Goal: Task Accomplishment & Management: Complete application form

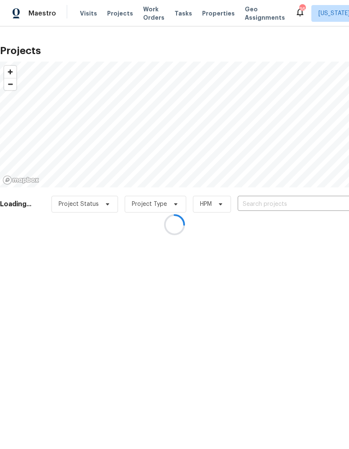
click at [277, 199] on div at bounding box center [174, 224] width 349 height 449
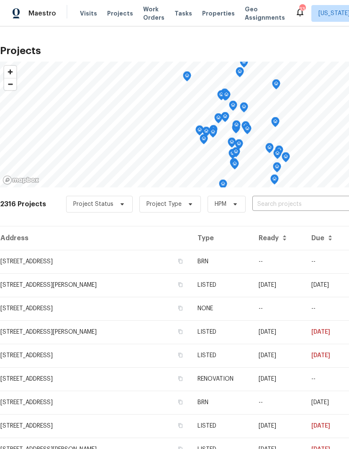
click at [299, 210] on input "text" at bounding box center [301, 204] width 96 height 13
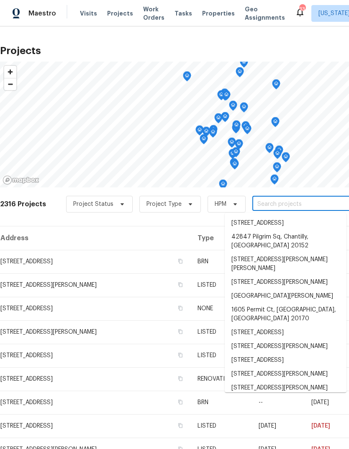
click at [297, 202] on input "text" at bounding box center [301, 204] width 96 height 13
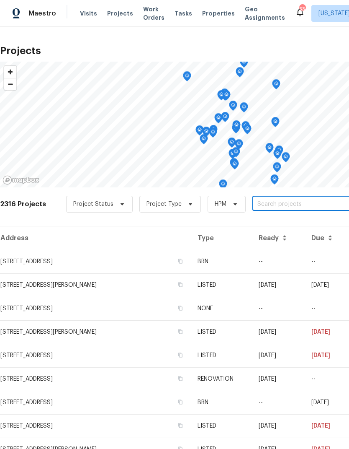
paste input "7722 Penbrook Pl, Hyattsville, MD 20785"
type input "7722 Penbrook Pl, Hyattsville, MD 20785"
click at [292, 225] on li "7722 Penbrook Pl, Hyattsville, MD 20785" at bounding box center [286, 223] width 122 height 14
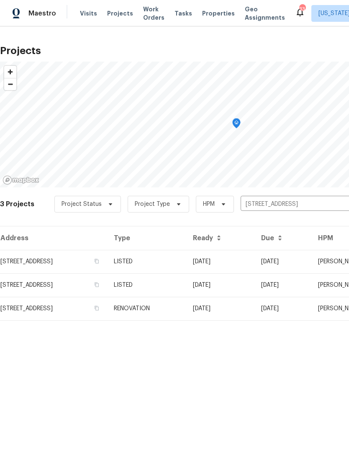
click at [25, 260] on td "7722 Penbrook Pl, Hyattsville, MD 20785" at bounding box center [53, 261] width 107 height 23
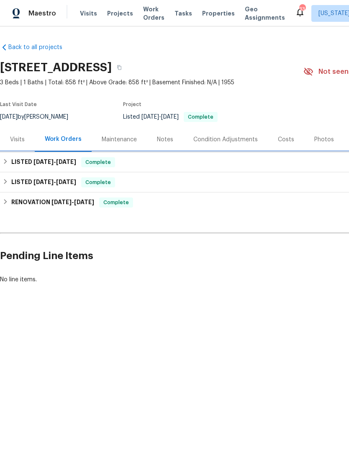
click at [15, 162] on h6 "LISTED 4/29/25 - 5/7/25" at bounding box center [43, 162] width 65 height 10
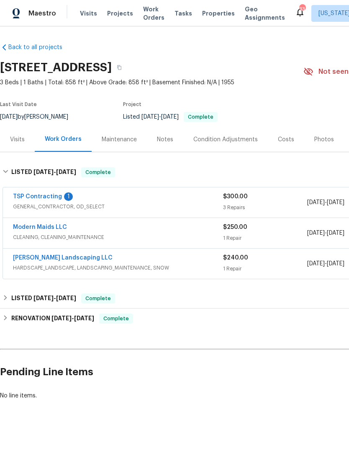
click at [22, 194] on link "TSP Contracting" at bounding box center [37, 197] width 49 height 6
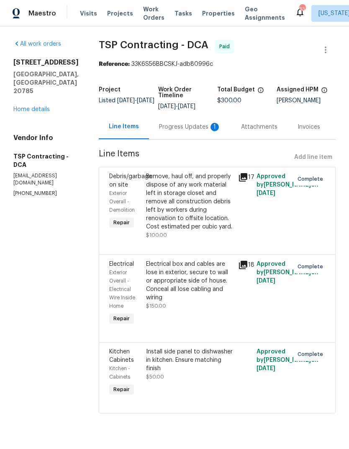
click at [186, 130] on div "Progress Updates 1" at bounding box center [190, 127] width 62 height 8
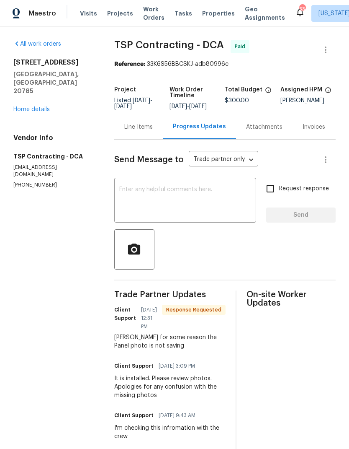
click at [146, 130] on div "Line Items" at bounding box center [138, 127] width 28 height 8
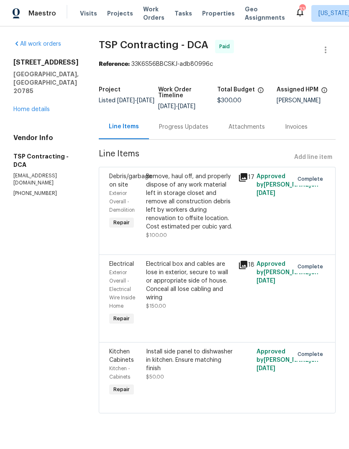
click at [18, 109] on link "Home details" at bounding box center [31, 109] width 36 height 6
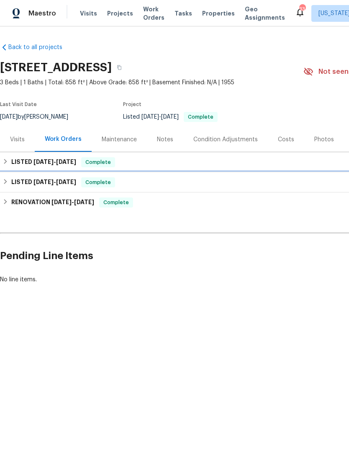
click at [14, 182] on h6 "LISTED 4/5/25 - 4/7/25" at bounding box center [43, 182] width 65 height 10
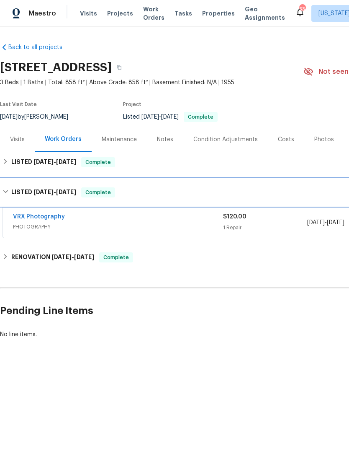
click at [13, 193] on h6 "LISTED 4/5/25 - 4/7/25" at bounding box center [43, 192] width 65 height 10
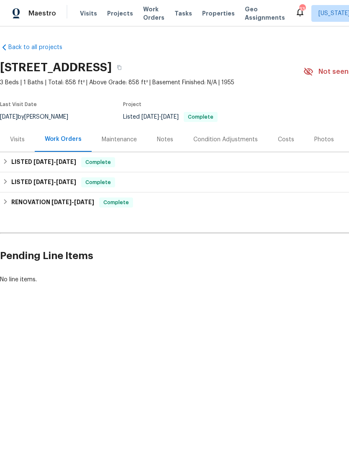
click at [14, 208] on div "RENOVATION 2/3/25 - 4/7/25 Complete" at bounding box center [236, 202] width 473 height 20
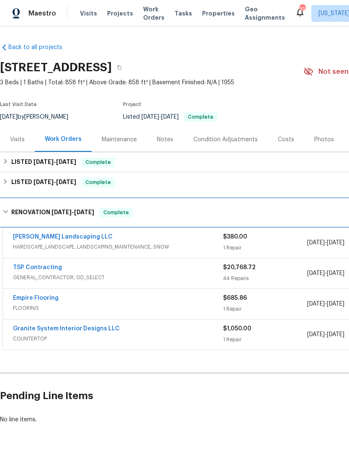
click at [13, 214] on h6 "RENOVATION 2/3/25 - 4/7/25" at bounding box center [52, 212] width 83 height 10
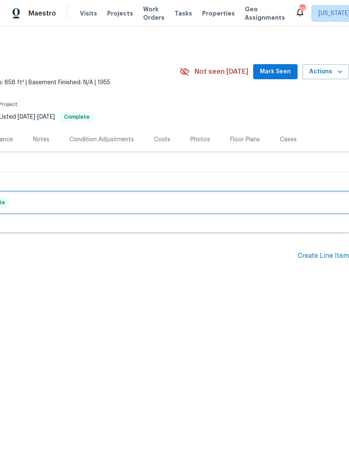
scroll to position [0, 124]
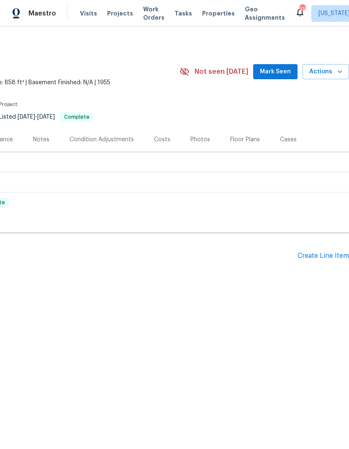
click at [328, 255] on div "Create Line Item" at bounding box center [324, 256] width 52 height 8
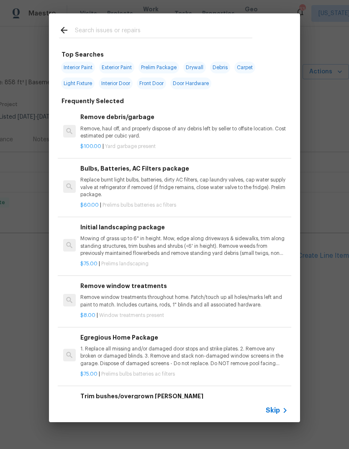
click at [125, 31] on input "text" at bounding box center [164, 31] width 178 height 13
type input "Land"
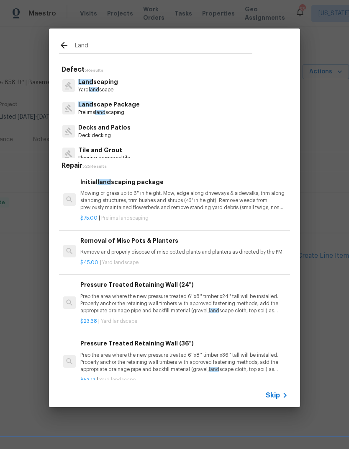
click at [179, 198] on p "Mowing of grass up to 6" in height. Mow, edge along driveways & sidewalks, trim…" at bounding box center [184, 200] width 208 height 21
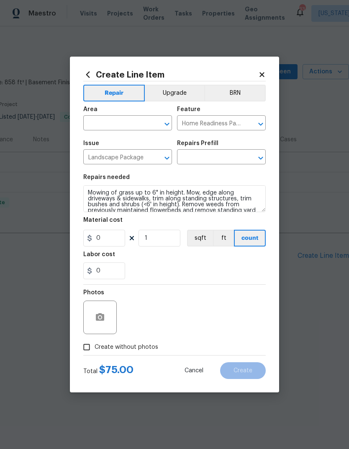
type input "Initial landscaping package $75.00"
click at [175, 206] on textarea "Mowing of grass up to 6" in height. Mow, edge along driveways & sidewalks, trim…" at bounding box center [174, 198] width 183 height 27
click at [116, 235] on input "75" at bounding box center [104, 238] width 42 height 17
type input "475"
click at [206, 270] on div "0" at bounding box center [174, 270] width 183 height 17
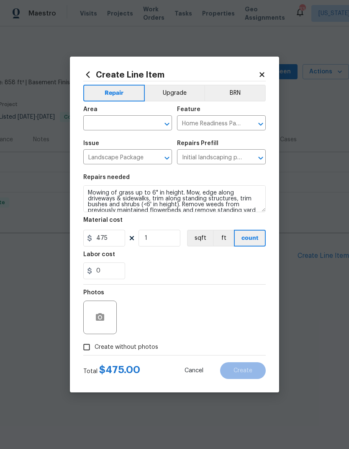
click at [128, 126] on input "text" at bounding box center [115, 123] width 65 height 13
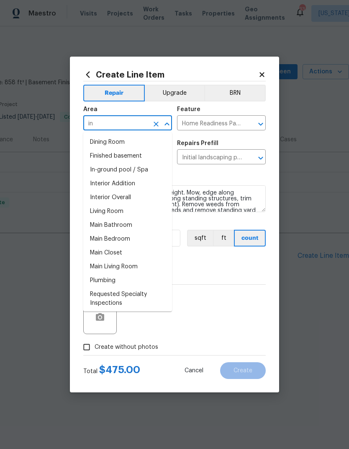
type input "i"
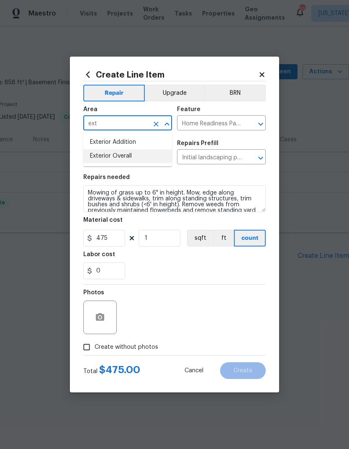
click at [135, 153] on li "Exterior Overall" at bounding box center [127, 156] width 89 height 14
type input "Exterior Overall"
click at [191, 266] on div "0" at bounding box center [174, 270] width 183 height 17
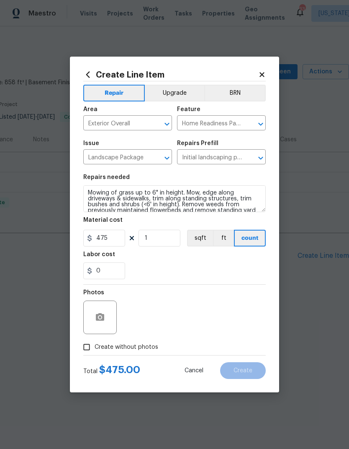
click at [81, 352] on input "Create without photos" at bounding box center [87, 347] width 16 height 16
checkbox input "true"
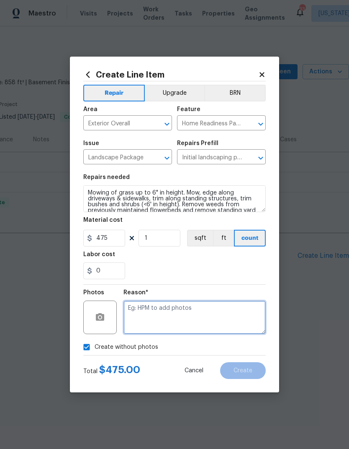
click at [222, 315] on textarea at bounding box center [195, 317] width 142 height 34
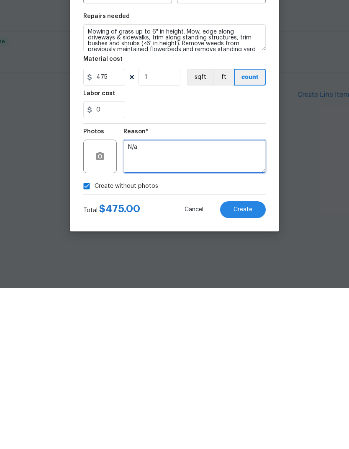
type textarea "N/a"
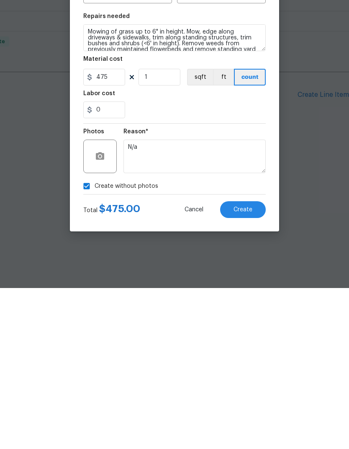
click at [252, 362] on button "Create" at bounding box center [243, 370] width 46 height 17
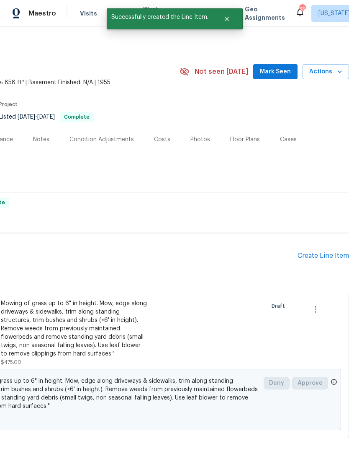
click at [332, 253] on div "Create Line Item" at bounding box center [324, 256] width 52 height 8
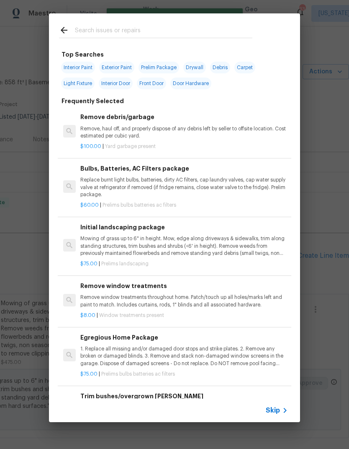
click at [135, 32] on input "text" at bounding box center [164, 31] width 178 height 13
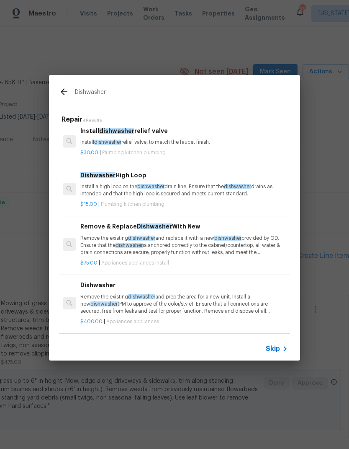
scroll to position [3, 0]
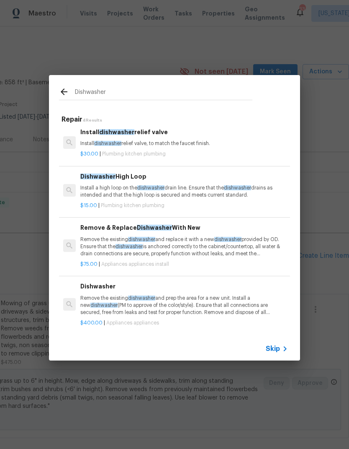
click at [205, 93] on input "Dishwasher" at bounding box center [164, 93] width 178 height 13
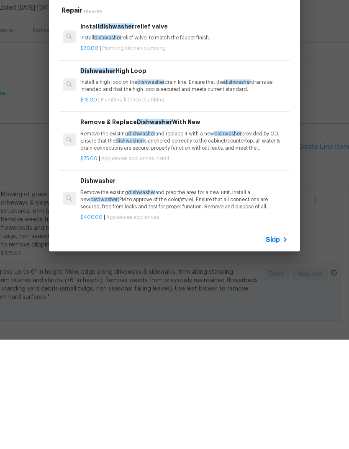
scroll to position [0, 0]
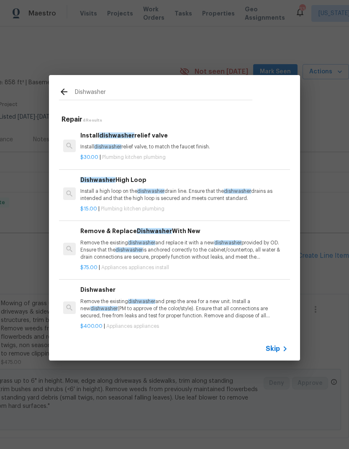
click at [122, 93] on input "Dishwasher" at bounding box center [164, 93] width 178 height 13
click at [126, 92] on input "Dishwasher" at bounding box center [164, 93] width 178 height 13
type input "Appl"
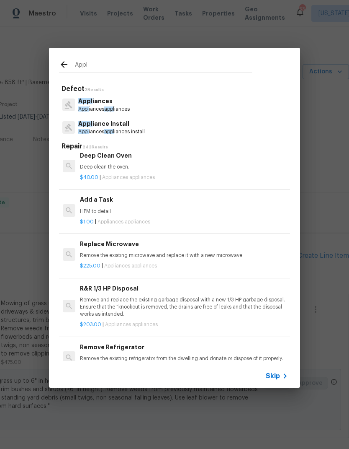
scroll to position [475, 0]
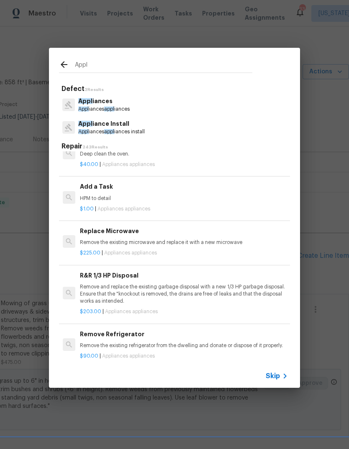
click at [136, 196] on p "HPM to detail" at bounding box center [184, 198] width 208 height 7
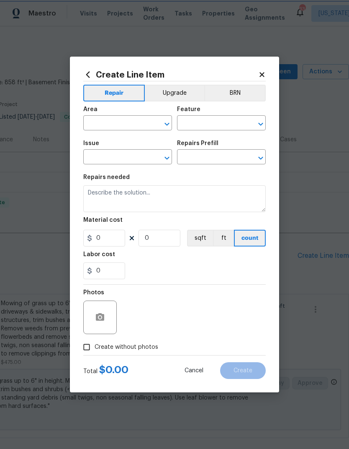
type input "Appliances"
type textarea "HPM to detail"
type input "1"
type input "Add a Task $1.00"
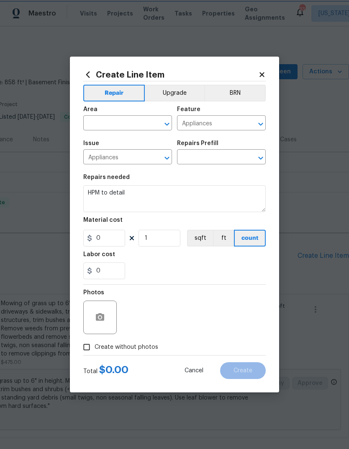
type input "1"
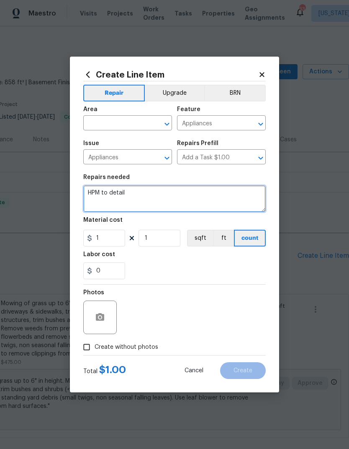
click at [124, 191] on textarea "HPM to detail" at bounding box center [174, 198] width 183 height 27
click at [121, 193] on textarea "HPM to detail" at bounding box center [174, 198] width 183 height 27
click at [120, 193] on textarea "HPM to detail" at bounding box center [174, 198] width 183 height 27
click at [108, 196] on textarea "HPM to detail" at bounding box center [174, 198] width 183 height 27
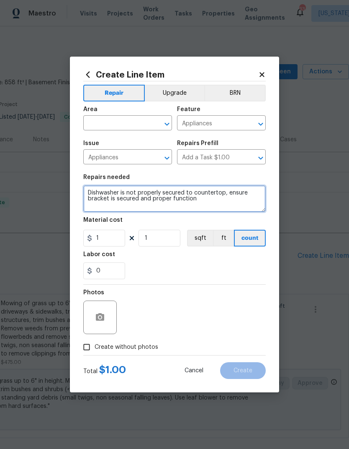
type textarea "Dishwasher is not properly secured to countertop, ensure bracket is secured and…"
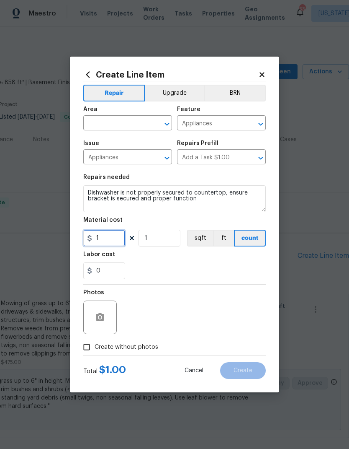
click at [111, 239] on input "1" at bounding box center [104, 238] width 42 height 17
type input "50"
click at [224, 254] on div "Labor cost" at bounding box center [174, 256] width 183 height 11
click at [80, 346] on input "Create without photos" at bounding box center [87, 347] width 16 height 16
checkbox input "true"
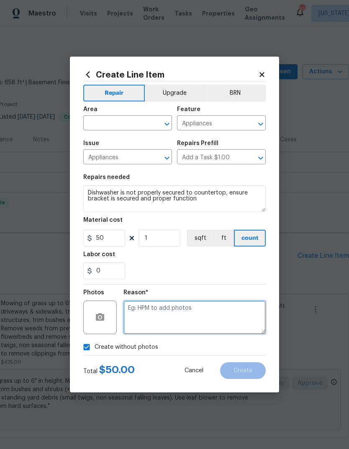
click at [211, 316] on textarea at bounding box center [195, 317] width 142 height 34
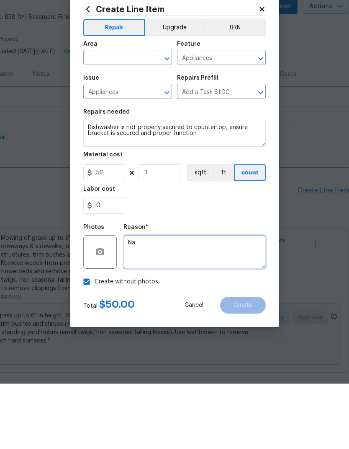
type textarea "Na"
click at [120, 117] on input "text" at bounding box center [115, 123] width 65 height 13
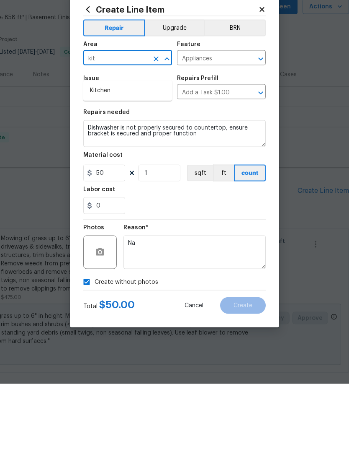
click at [120, 149] on li "Kitchen" at bounding box center [127, 156] width 89 height 14
type input "Kitchen"
click at [248, 262] on div "0" at bounding box center [174, 270] width 183 height 17
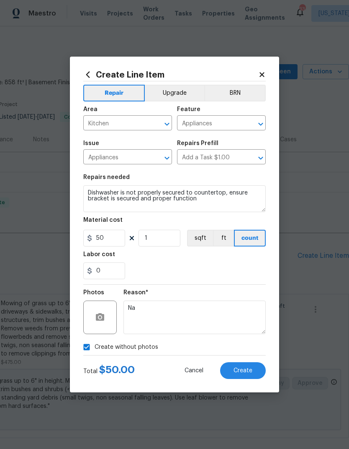
click at [243, 373] on span "Create" at bounding box center [243, 370] width 19 height 6
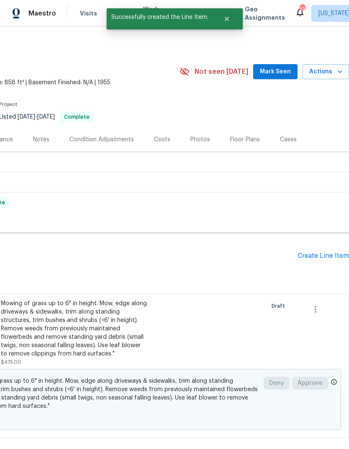
click at [323, 252] on div "Create Line Item" at bounding box center [324, 256] width 52 height 8
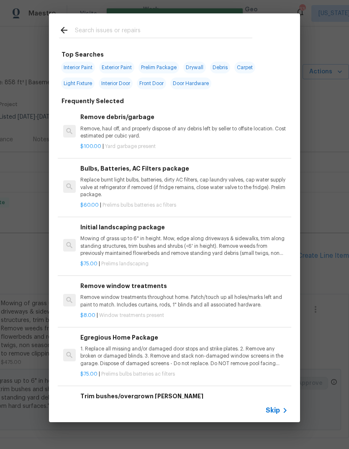
click at [108, 28] on input "text" at bounding box center [164, 31] width 178 height 13
type input "Acces"
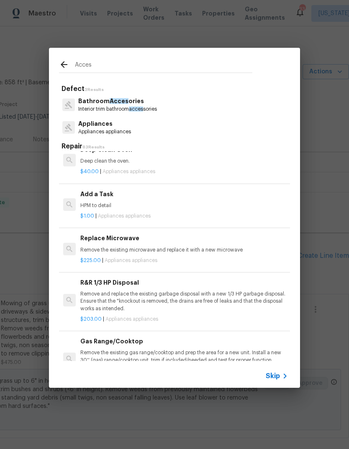
scroll to position [840, 0]
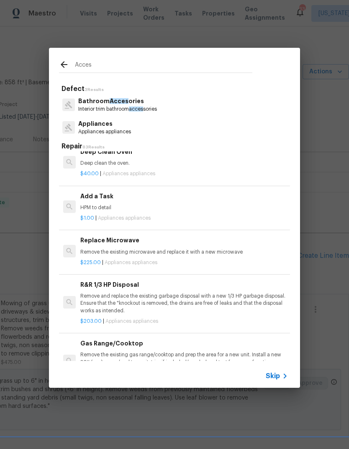
click at [128, 211] on div "$1.00 | Appliances appliances" at bounding box center [184, 216] width 208 height 10
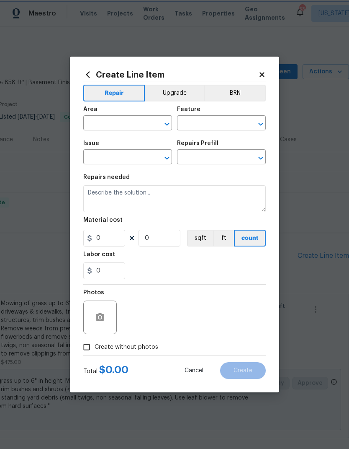
type input "Appliances"
type input "Add a Task $1.00"
type textarea "HPM to detail"
type input "1"
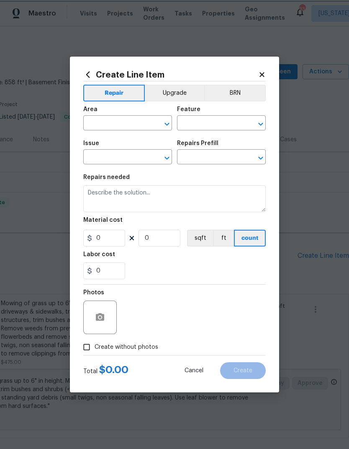
type input "1"
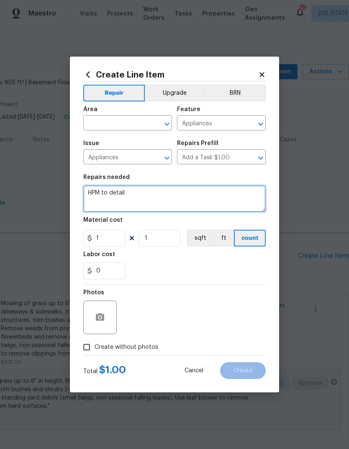
click at [119, 191] on textarea "HPM to detail" at bounding box center [174, 198] width 183 height 27
click at [116, 194] on textarea "HPM to detail" at bounding box center [174, 198] width 183 height 27
click at [115, 195] on textarea "HPM to detail" at bounding box center [174, 198] width 183 height 27
type textarea "Gas range not functioning properly. Ensure gas line is connected and proper fun…"
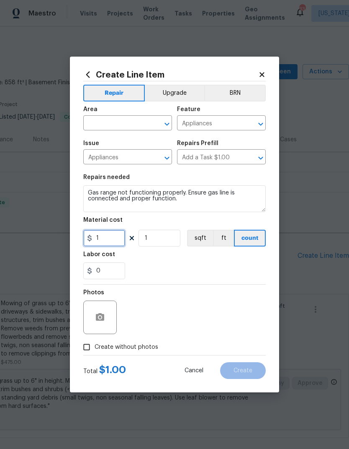
click at [108, 236] on input "1" at bounding box center [104, 238] width 42 height 17
type input "75"
click at [205, 261] on div "Labor cost" at bounding box center [174, 256] width 183 height 11
click at [84, 350] on input "Create without photos" at bounding box center [87, 347] width 16 height 16
checkbox input "true"
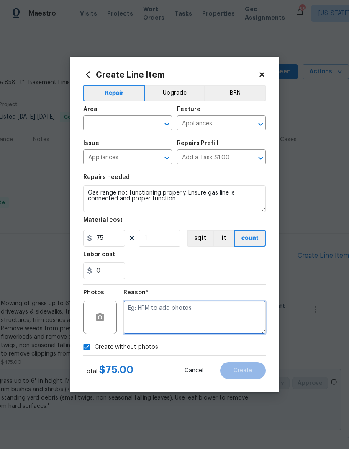
click at [204, 317] on textarea at bounding box center [195, 317] width 142 height 34
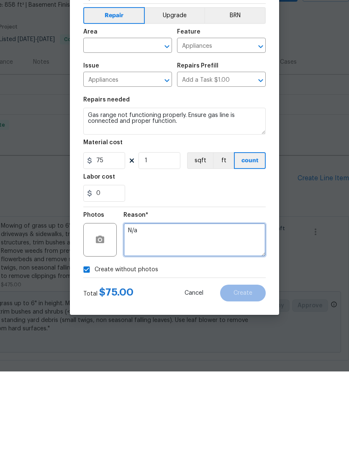
type textarea "N/a"
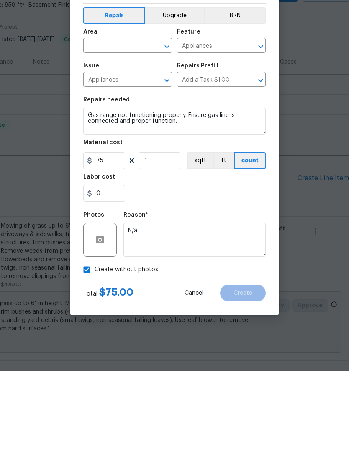
click at [111, 117] on input "text" at bounding box center [115, 123] width 65 height 13
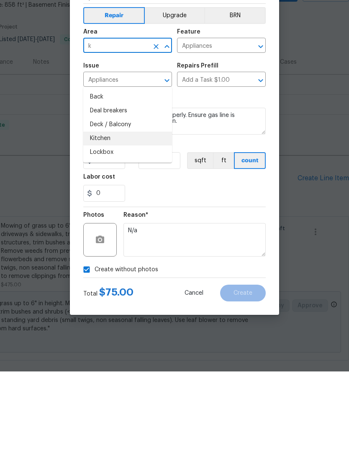
click at [126, 209] on li "Kitchen" at bounding box center [127, 216] width 89 height 14
type input "Kitchen"
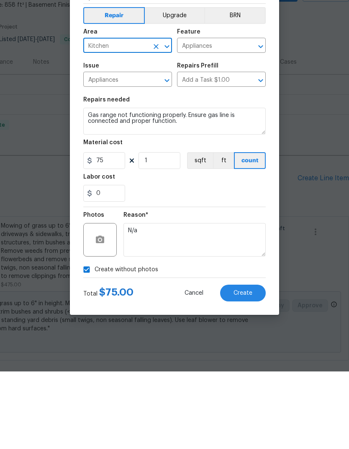
click at [217, 262] on div "0" at bounding box center [174, 270] width 183 height 17
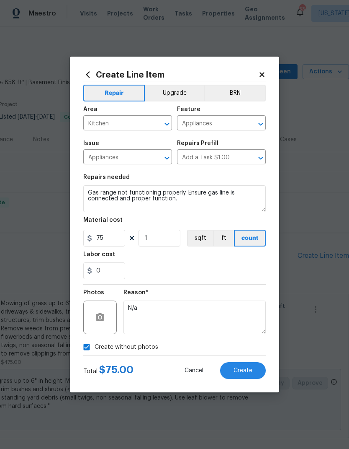
click at [248, 373] on span "Create" at bounding box center [243, 370] width 19 height 6
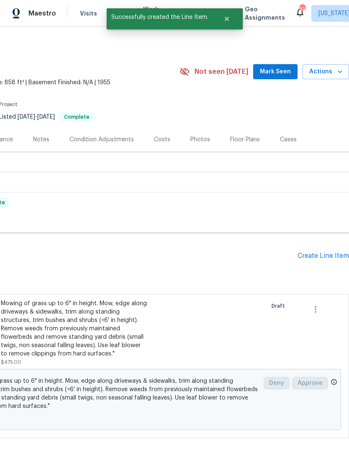
click at [328, 252] on div "Create Line Item" at bounding box center [324, 256] width 52 height 8
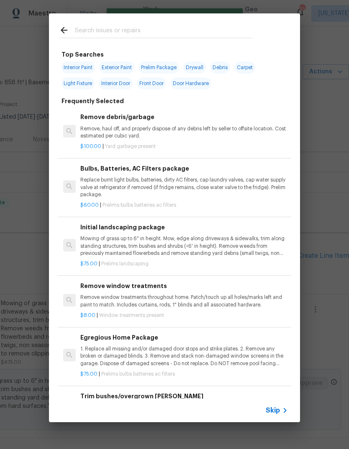
click at [118, 30] on input "text" at bounding box center [164, 31] width 178 height 13
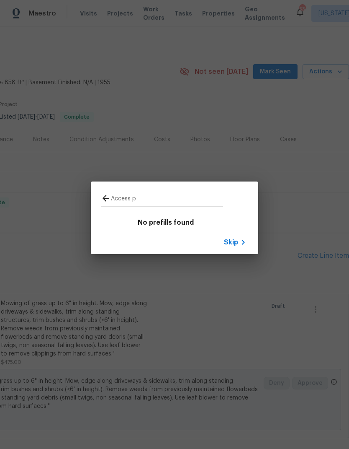
type input "Access"
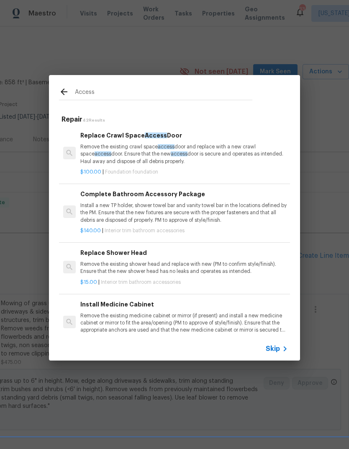
click at [151, 154] on p "Remove the existing crawl space access door and replace with a new crawl space …" at bounding box center [184, 153] width 208 height 21
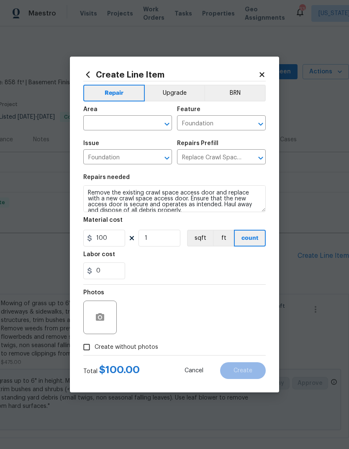
click at [122, 160] on input "Foundation" at bounding box center [115, 157] width 65 height 13
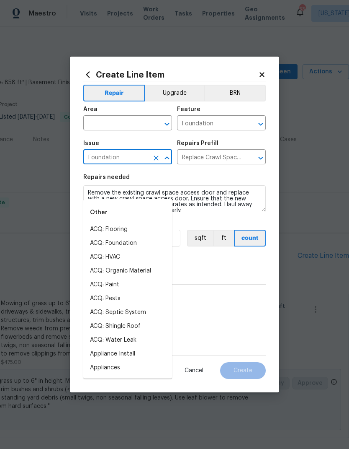
type input "e"
click at [227, 119] on input "Foundation" at bounding box center [209, 123] width 65 height 13
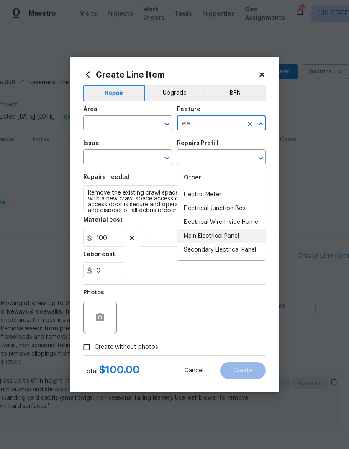
click at [241, 229] on li "Main Electrical Panel" at bounding box center [221, 236] width 89 height 14
type input "Main Electrical Panel"
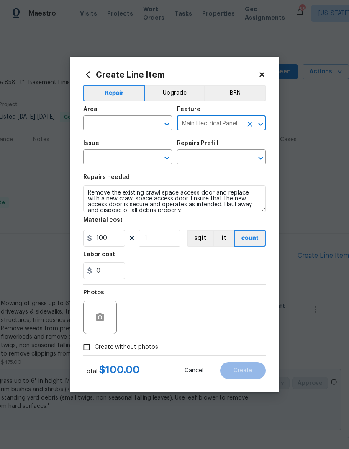
click at [131, 152] on input "text" at bounding box center [115, 157] width 65 height 13
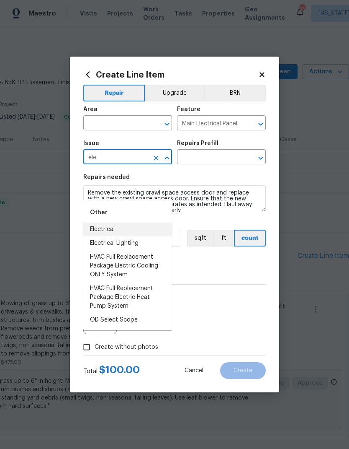
click at [96, 222] on li "Electrical" at bounding box center [127, 229] width 89 height 14
type input "Electrical"
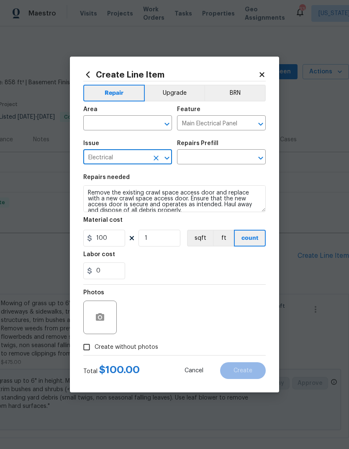
click at [216, 160] on input "text" at bounding box center [209, 157] width 65 height 13
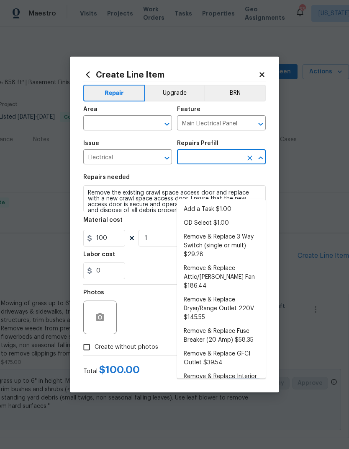
click at [217, 202] on li "Add a Task $1.00" at bounding box center [221, 209] width 89 height 14
type input "Add a Task $1.00"
type textarea "HPM to detail"
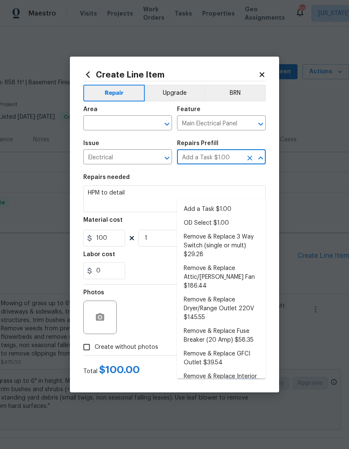
type input "1"
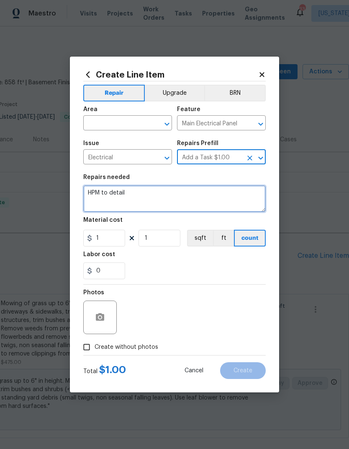
click at [138, 196] on textarea "HPM to detail" at bounding box center [174, 198] width 183 height 27
click at [138, 195] on textarea "HPM to detail" at bounding box center [174, 198] width 183 height 27
click at [129, 196] on textarea "HPM to detail" at bounding box center [174, 198] width 183 height 27
click at [128, 196] on textarea "HPM to detail" at bounding box center [174, 198] width 183 height 27
click at [129, 194] on textarea "HPM to detail" at bounding box center [174, 198] width 183 height 27
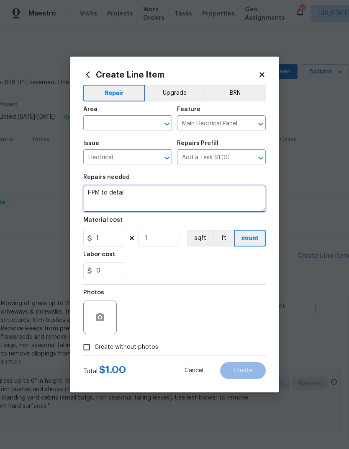
click at [129, 193] on textarea "HPM to detail" at bounding box center [174, 198] width 183 height 27
type textarea "H"
type textarea "Install access panel made of wood or drywall for electrical box in bedroom. Ens…"
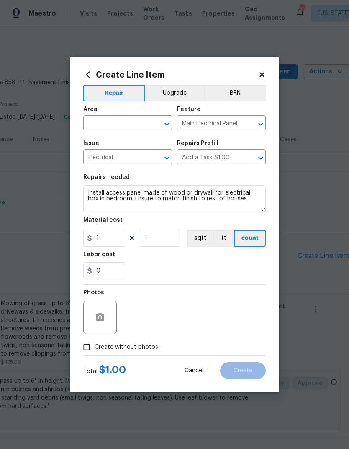
click at [196, 266] on div "0" at bounding box center [174, 270] width 183 height 17
click at [114, 230] on input "1" at bounding box center [104, 238] width 42 height 17
click at [114, 239] on input "1" at bounding box center [104, 238] width 42 height 17
type input "75"
click at [190, 262] on div "Labor cost" at bounding box center [174, 256] width 183 height 11
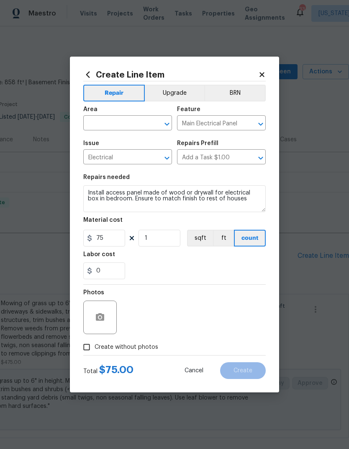
click at [124, 124] on input "text" at bounding box center [115, 123] width 65 height 13
click at [131, 168] on li "Kitchen" at bounding box center [127, 175] width 89 height 14
type input "Kitchen"
click at [127, 126] on input "Kitchen" at bounding box center [115, 123] width 65 height 13
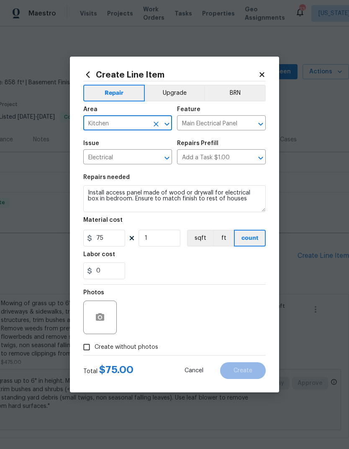
click at [157, 122] on icon "Clear" at bounding box center [156, 124] width 5 height 5
click at [122, 168] on li "Bedroom" at bounding box center [127, 175] width 89 height 14
type input "Bedroom"
click at [225, 276] on div "0" at bounding box center [174, 270] width 183 height 17
click at [87, 346] on input "Create without photos" at bounding box center [87, 347] width 16 height 16
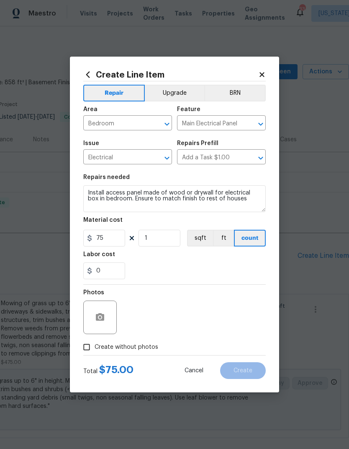
checkbox input "true"
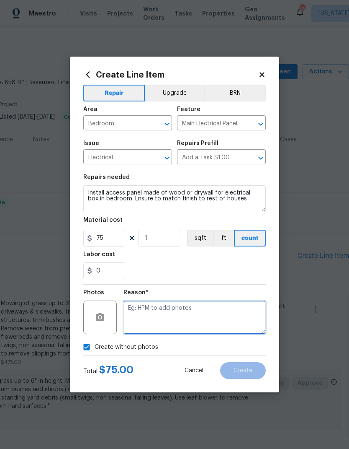
click at [198, 316] on textarea at bounding box center [195, 317] width 142 height 34
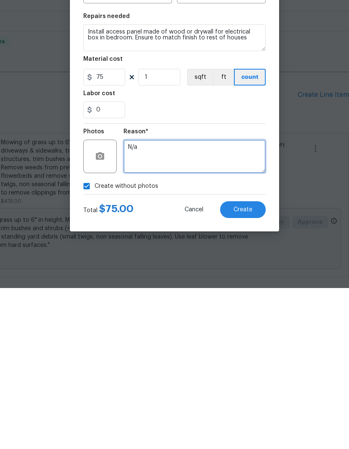
type textarea "N/a"
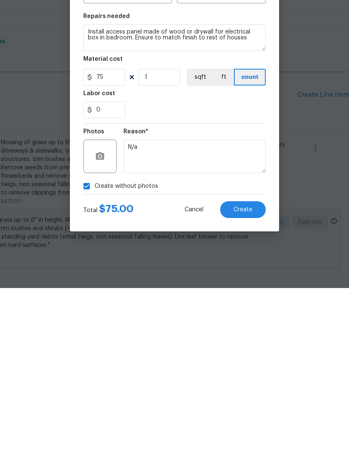
click at [245, 362] on button "Create" at bounding box center [243, 370] width 46 height 17
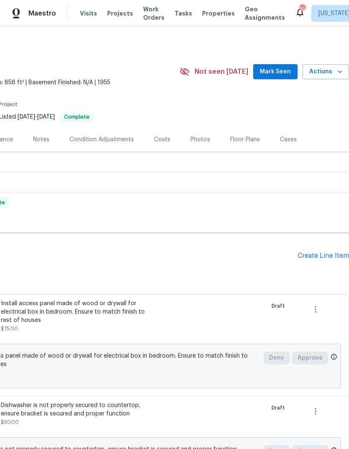
click at [325, 252] on div "Create Line Item" at bounding box center [324, 256] width 52 height 8
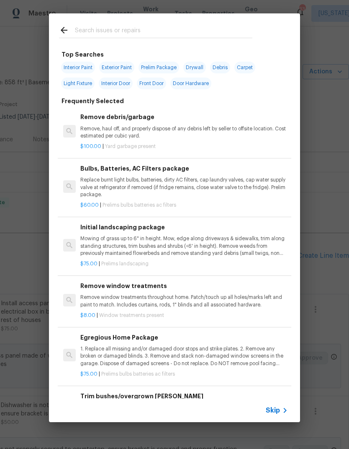
click at [163, 30] on input "text" at bounding box center [164, 31] width 178 height 13
type input "Thermos"
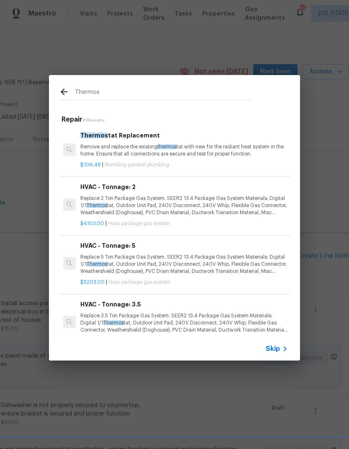
click at [160, 153] on p "Remove and replace the existing thermos tat with new for the radiant heat syste…" at bounding box center [184, 150] width 208 height 14
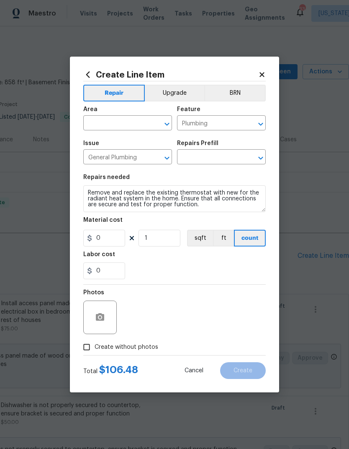
type input "Thermostat Replacement $106.48"
click at [110, 236] on input "106.48" at bounding box center [104, 238] width 42 height 17
click at [115, 243] on input "106.48" at bounding box center [104, 238] width 42 height 17
type input "110"
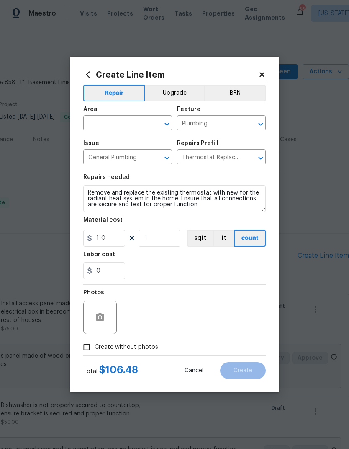
click at [209, 269] on div "0" at bounding box center [174, 270] width 183 height 17
click at [122, 115] on div "Area" at bounding box center [127, 111] width 89 height 11
click at [132, 123] on input "text" at bounding box center [115, 123] width 65 height 13
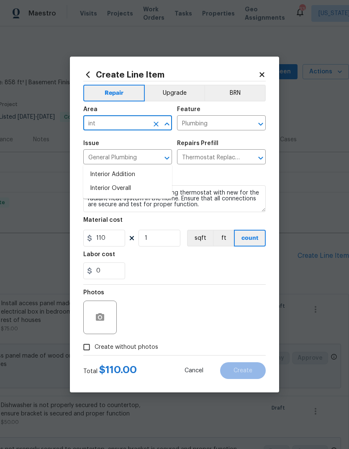
click at [142, 181] on li "Interior Overall" at bounding box center [127, 188] width 89 height 14
type input "Interior Overall"
click at [190, 261] on div "Labor cost" at bounding box center [174, 256] width 183 height 11
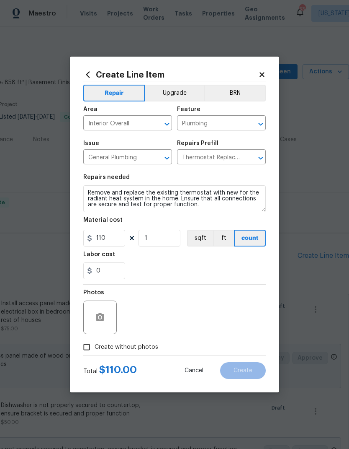
click at [88, 350] on input "Create without photos" at bounding box center [87, 347] width 16 height 16
checkbox input "true"
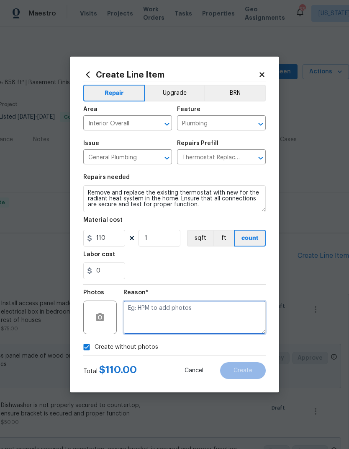
click at [207, 318] on textarea at bounding box center [195, 317] width 142 height 34
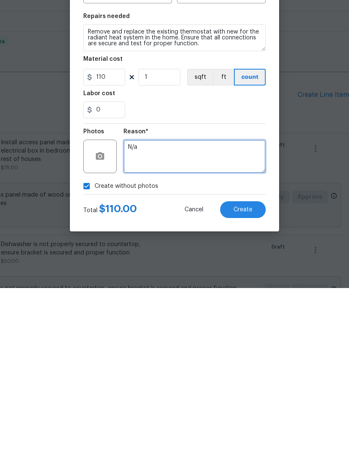
type textarea "N/a"
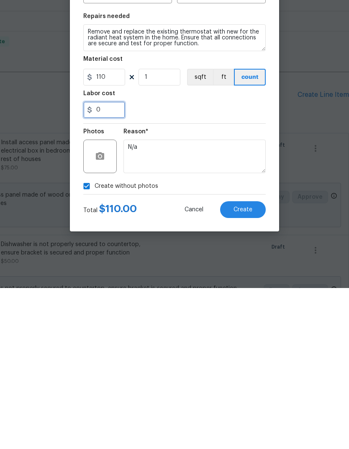
click at [113, 262] on input "0" at bounding box center [104, 270] width 42 height 17
type input "30"
click at [235, 262] on div "30" at bounding box center [174, 270] width 183 height 17
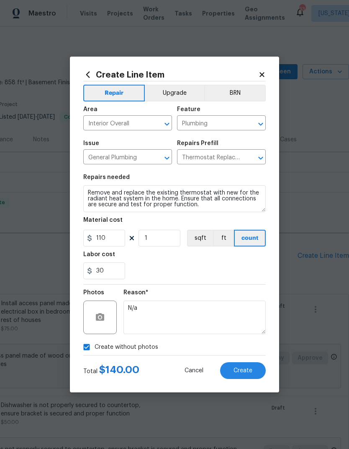
click at [248, 372] on span "Create" at bounding box center [243, 370] width 19 height 6
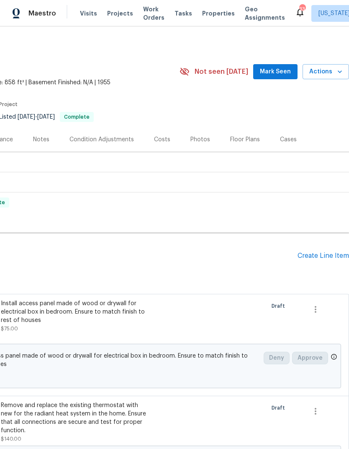
scroll to position [0, 124]
click at [319, 252] on div "Create Line Item" at bounding box center [324, 256] width 52 height 8
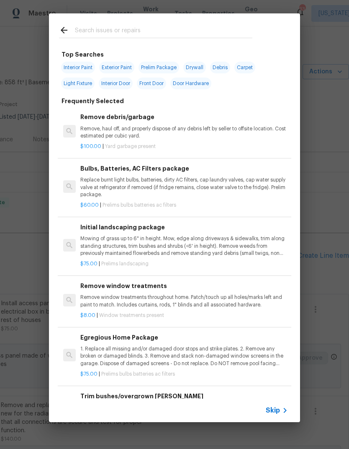
click at [127, 31] on input "text" at bounding box center [164, 31] width 178 height 13
type input "Sidi"
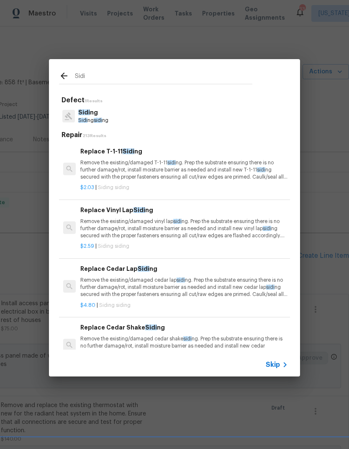
click at [143, 225] on p "Remove the existing/damaged vinyl lap sidi ng. Prep the substrate ensuring ther…" at bounding box center [184, 228] width 208 height 21
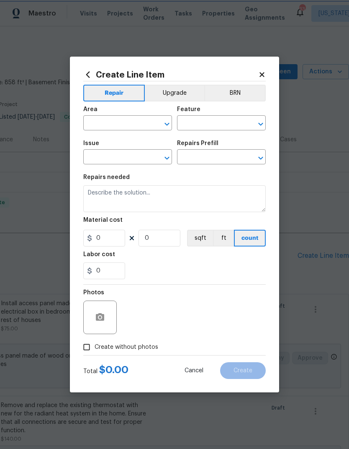
type input "Siding"
type textarea "Remove the existing/damaged vinyl lap siding. Prep the substrate ensuring there…"
type input "1"
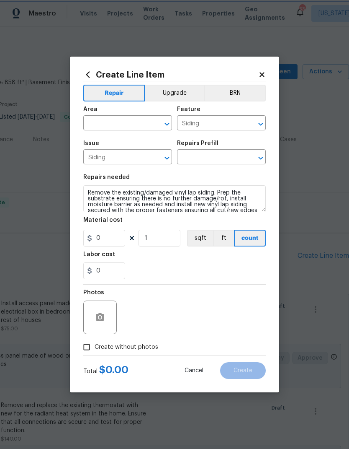
type input "Replace Vinyl Lap Siding $2.59"
type input "2.59"
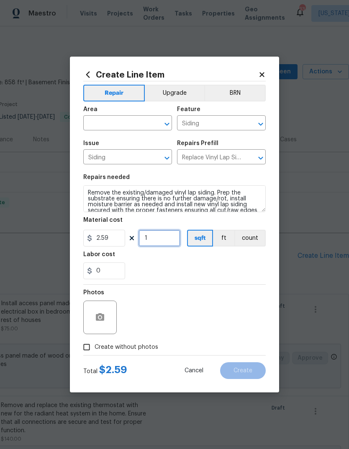
click at [157, 236] on input "1" at bounding box center [160, 238] width 42 height 17
type input "30"
click at [211, 270] on div "0" at bounding box center [174, 270] width 183 height 17
click at [112, 271] on input "0" at bounding box center [104, 270] width 42 height 17
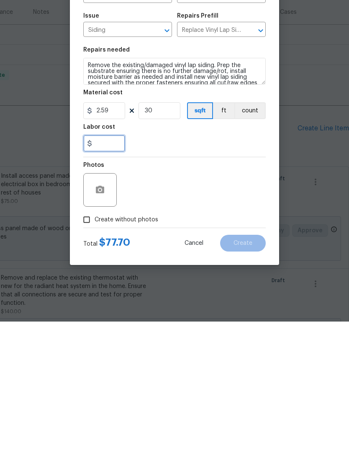
type input "3"
type input "30"
click at [187, 262] on div "30" at bounding box center [174, 270] width 183 height 17
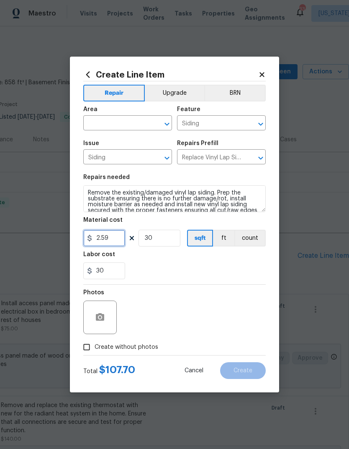
click at [119, 233] on input "2.59" at bounding box center [104, 238] width 42 height 17
click at [177, 266] on div "30" at bounding box center [174, 270] width 183 height 17
click at [115, 119] on input "text" at bounding box center [115, 123] width 65 height 13
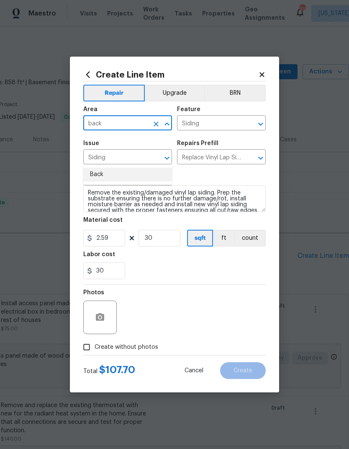
click at [113, 168] on li "Back" at bounding box center [127, 175] width 89 height 14
type input "Back"
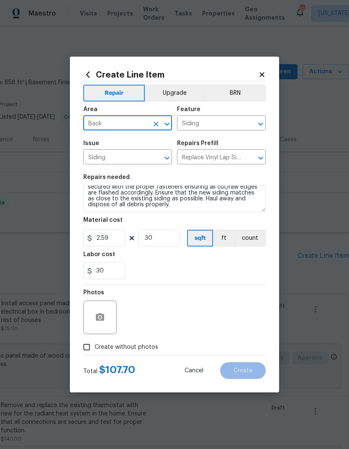
scroll to position [23, 0]
click at [192, 262] on div "Labor cost" at bounding box center [174, 256] width 183 height 11
click at [91, 346] on input "Create without photos" at bounding box center [87, 347] width 16 height 16
checkbox input "true"
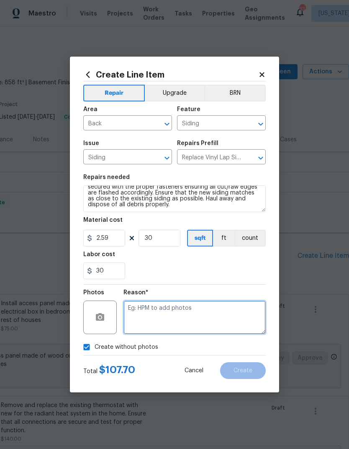
click at [209, 309] on textarea at bounding box center [195, 317] width 142 height 34
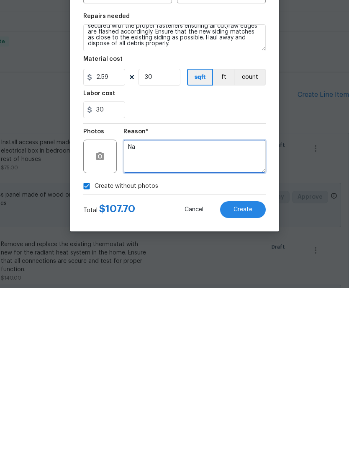
type textarea "Na"
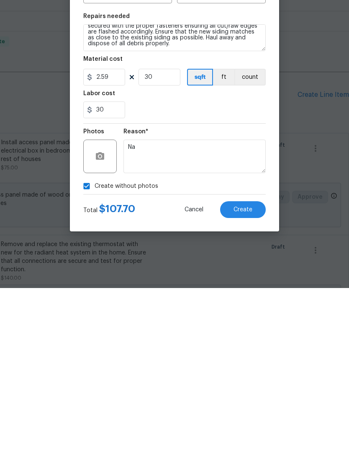
click at [256, 362] on button "Create" at bounding box center [243, 370] width 46 height 17
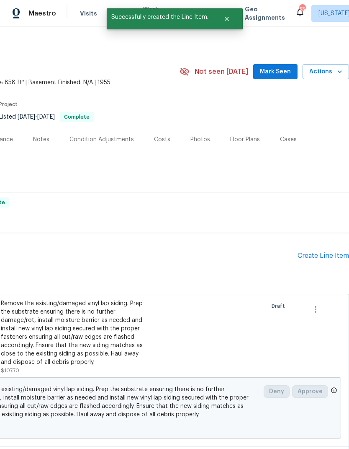
click at [325, 252] on div "Create Line Item" at bounding box center [324, 256] width 52 height 8
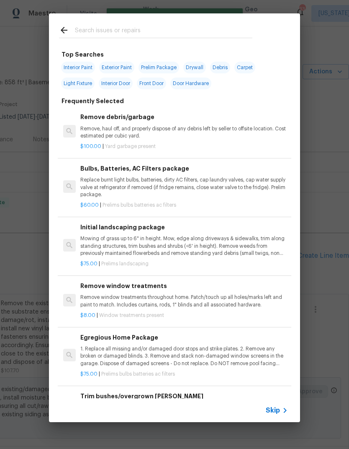
click at [126, 29] on input "text" at bounding box center [164, 31] width 178 height 13
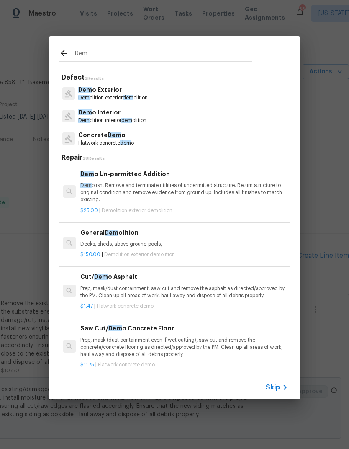
type input "Demo"
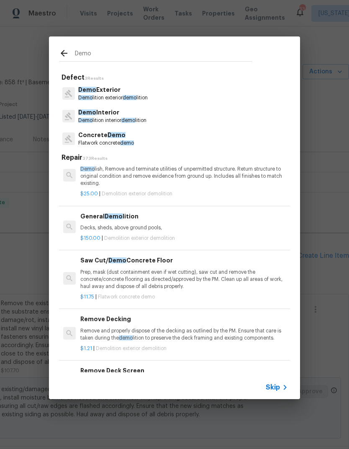
scroll to position [69, 0]
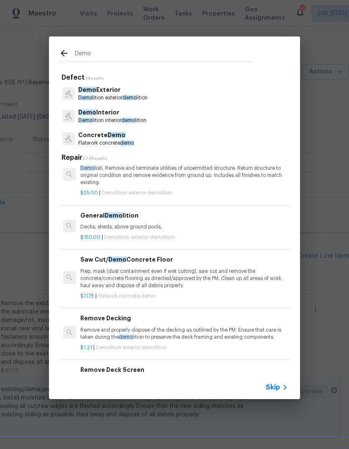
click at [146, 225] on p "Decks, sheds, above ground pools," at bounding box center [184, 226] width 208 height 7
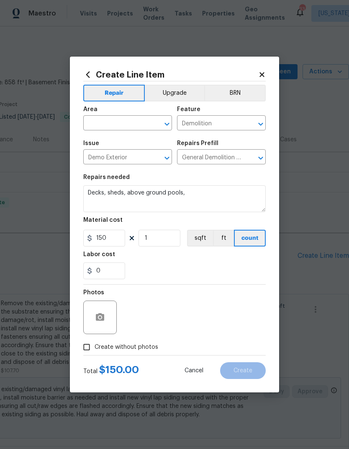
click at [130, 118] on input "text" at bounding box center [115, 123] width 65 height 13
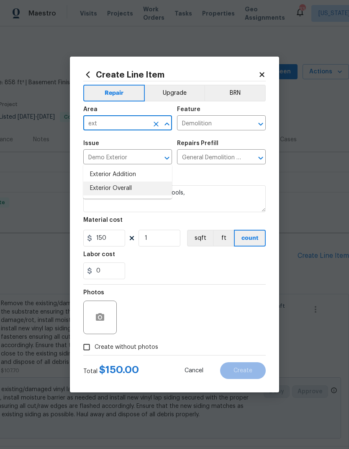
click at [134, 181] on li "Exterior Overall" at bounding box center [127, 188] width 89 height 14
type input "Exterior Overall"
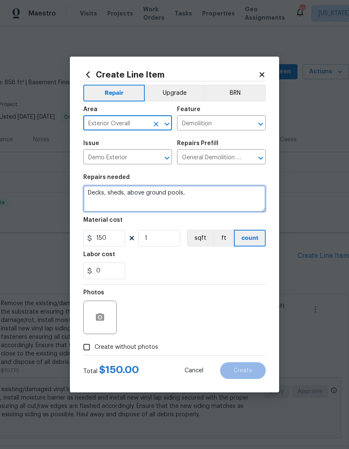
click at [158, 189] on textarea "Decks, sheds, above ground pools," at bounding box center [174, 198] width 183 height 27
click at [156, 191] on textarea "Decks, sheds, above ground pools," at bounding box center [174, 198] width 183 height 27
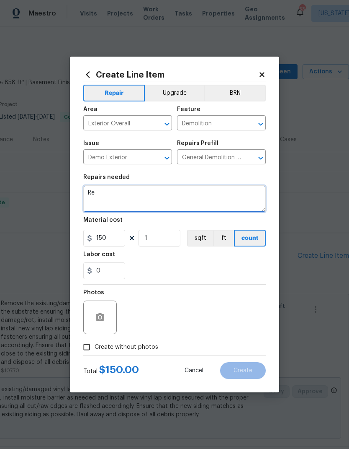
type textarea "R"
type textarea "Remove dig and dispose or clothing lines in backyard. Ensure to fill hole prope…"
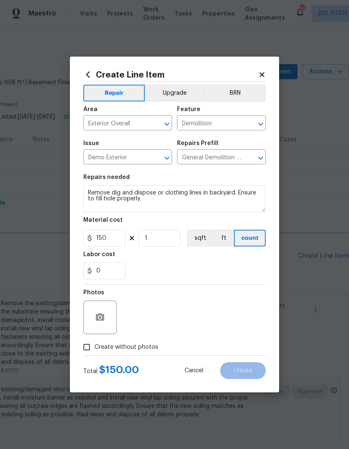
click at [178, 273] on div "0" at bounding box center [174, 270] width 183 height 17
click at [81, 352] on input "Create without photos" at bounding box center [87, 347] width 16 height 16
checkbox input "true"
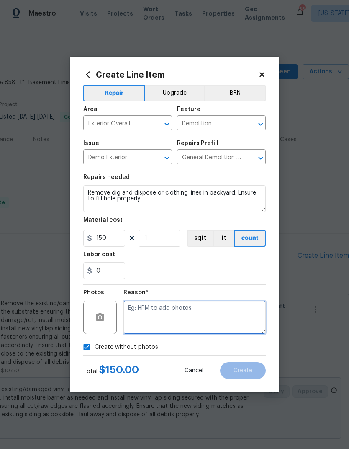
click at [212, 318] on textarea at bounding box center [195, 317] width 142 height 34
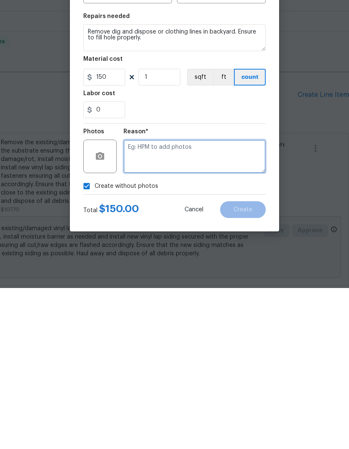
type textarea "M"
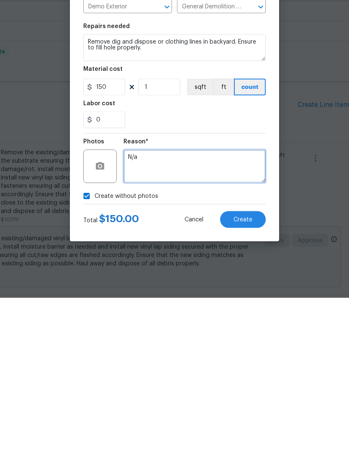
type textarea "N/a"
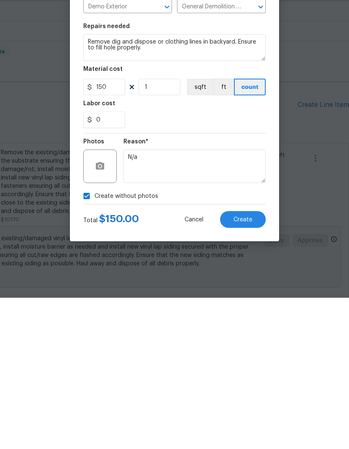
click at [246, 362] on button "Create" at bounding box center [243, 370] width 46 height 17
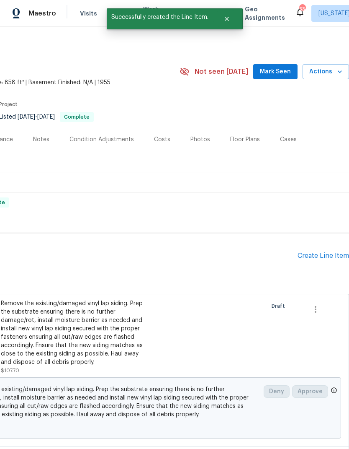
click at [323, 252] on div "Create Line Item" at bounding box center [324, 256] width 52 height 8
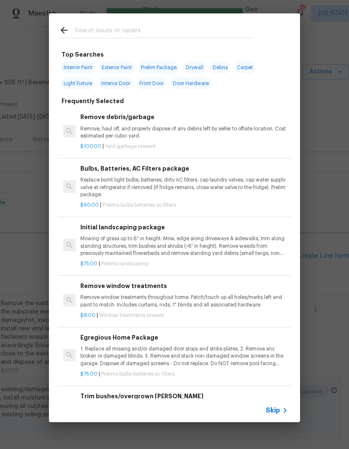
click at [113, 28] on input "text" at bounding box center [164, 31] width 178 height 13
type input "Soffit"
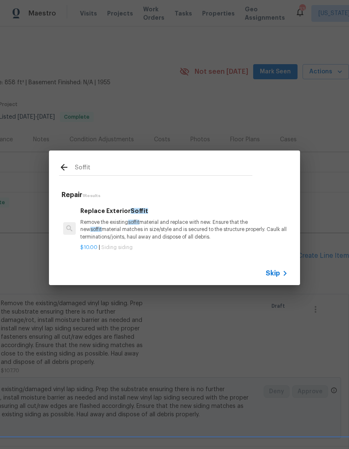
click at [135, 230] on p "Remove the existing soffit material and replace with new. Ensure that the new s…" at bounding box center [184, 229] width 208 height 21
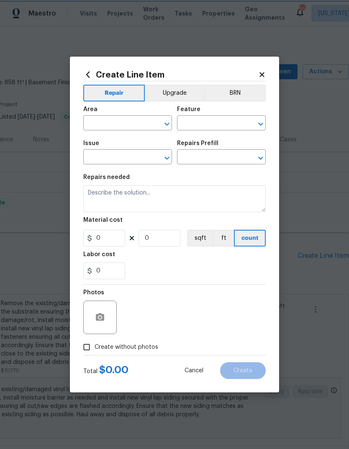
type input "Siding"
type input "Replace Exterior Soffit $10.00"
type textarea "Remove the existing soffit material and replace with new. Ensure that the new s…"
type input "10"
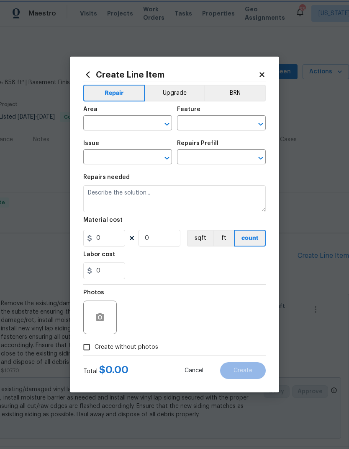
type input "1"
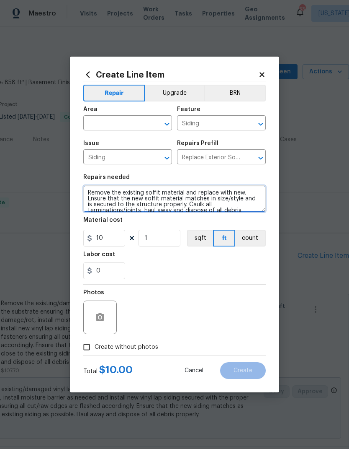
click at [87, 191] on textarea "Remove the existing soffit material and replace with new. Ensure that the new s…" at bounding box center [174, 198] width 183 height 27
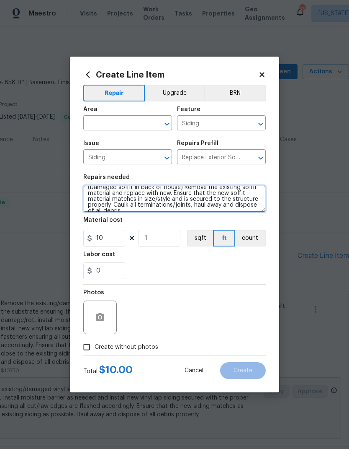
scroll to position [6, 0]
type textarea "(Damaged soffit in back of house) Remove the existing soffit material and repla…"
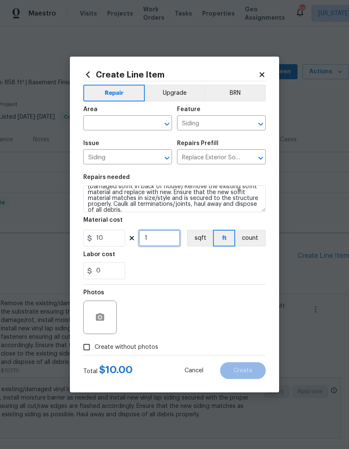
click at [163, 240] on input "1" at bounding box center [160, 238] width 42 height 17
type input "20"
click at [203, 264] on div "0" at bounding box center [174, 270] width 183 height 17
click at [107, 273] on input "0" at bounding box center [104, 270] width 42 height 17
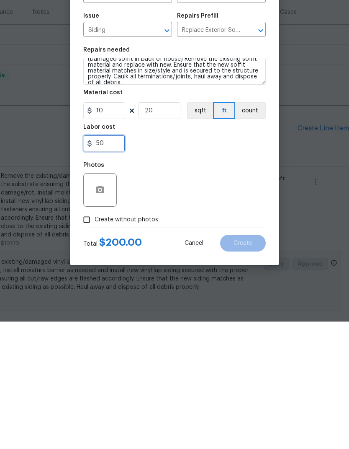
type input "50"
click at [225, 262] on div "50" at bounding box center [174, 270] width 183 height 17
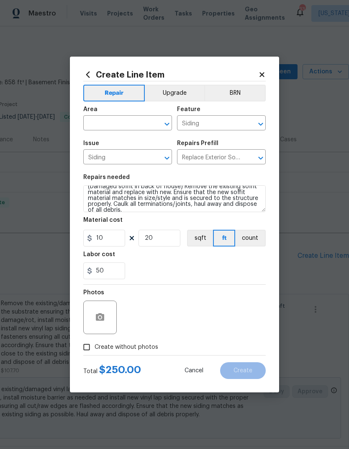
click at [85, 349] on input "Create without photos" at bounding box center [87, 347] width 16 height 16
checkbox input "true"
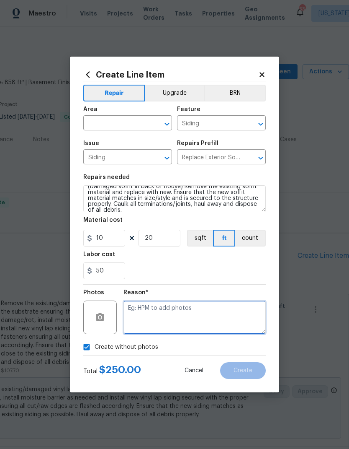
click at [213, 317] on textarea at bounding box center [195, 317] width 142 height 34
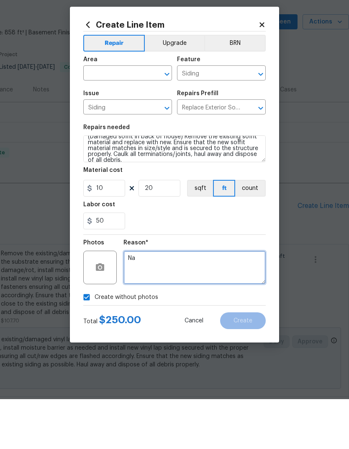
type textarea "Na"
click at [135, 117] on input "text" at bounding box center [115, 123] width 65 height 13
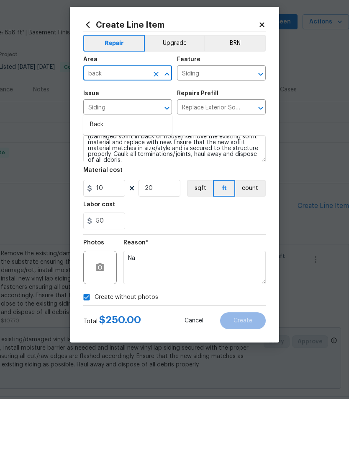
type input "back"
click at [236, 251] on div "Labor cost" at bounding box center [174, 256] width 183 height 11
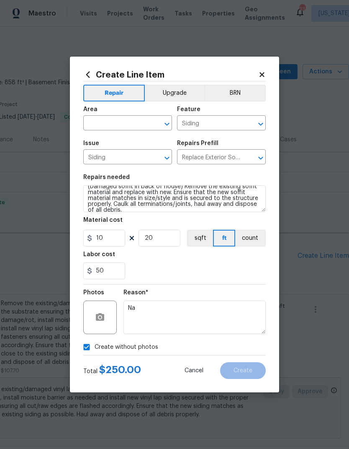
click at [123, 120] on input "text" at bounding box center [115, 123] width 65 height 13
click at [125, 168] on li "Back" at bounding box center [127, 175] width 89 height 14
type input "Back"
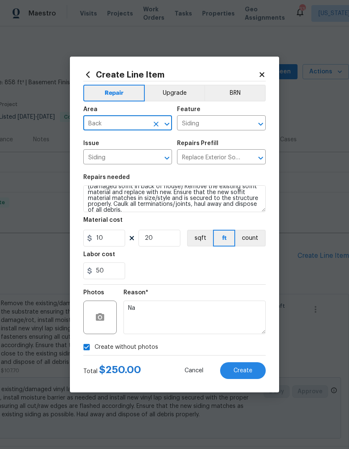
click at [207, 272] on div "50" at bounding box center [174, 270] width 183 height 17
click at [255, 372] on button "Create" at bounding box center [243, 370] width 46 height 17
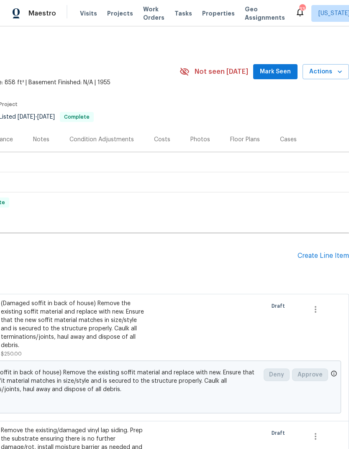
click at [326, 252] on div "Create Line Item" at bounding box center [324, 256] width 52 height 8
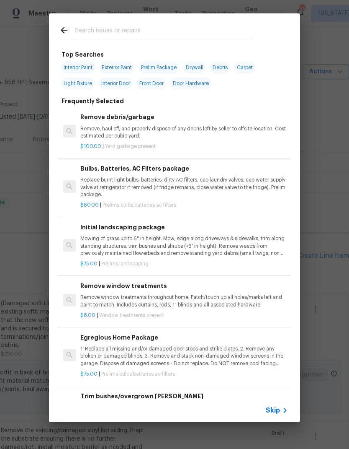
click at [168, 28] on input "text" at bounding box center [164, 31] width 178 height 13
type input "Carpet"
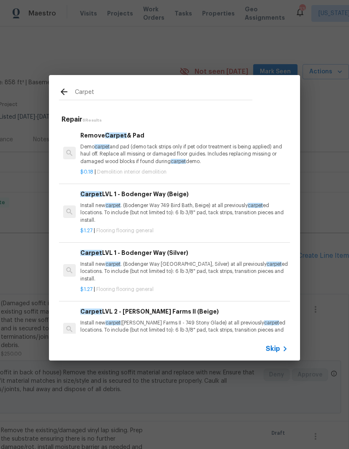
scroll to position [0, 0]
click at [152, 210] on p "Install new carpet . (Bodenger Way 749 Bird Bath, Beige) at all previously carp…" at bounding box center [184, 212] width 208 height 21
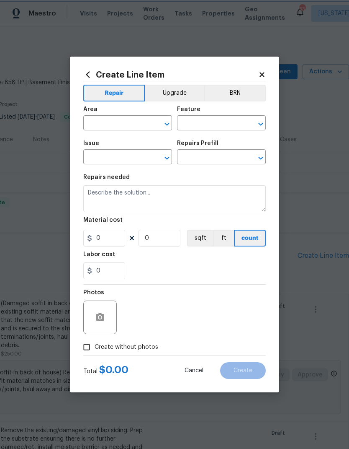
type input "Overall Flooring"
type input "Flooring General"
type textarea "Install new carpet. (Bodenger Way 749 Bird Bath, Beige) at all previously carpe…"
type input "1"
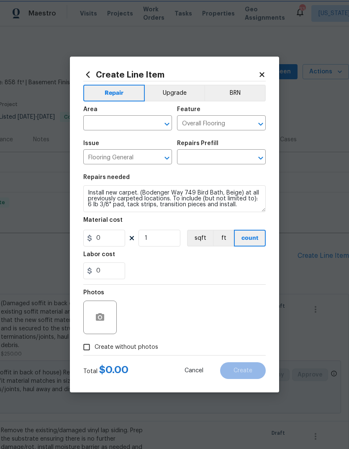
type input "Carpet LVL 1 - Bodenger Way (Beige) $1.27"
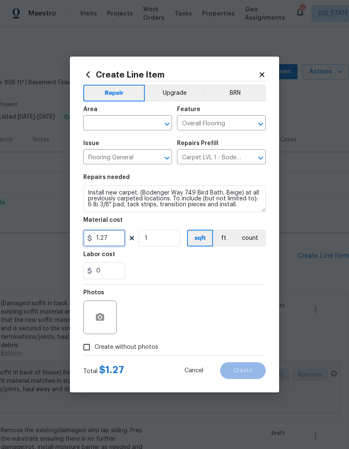
click at [117, 241] on input "1.27" at bounding box center [104, 238] width 42 height 17
click at [163, 240] on input "1" at bounding box center [160, 238] width 42 height 17
type input "1.6"
type input "60"
click at [199, 266] on div "0" at bounding box center [174, 270] width 183 height 17
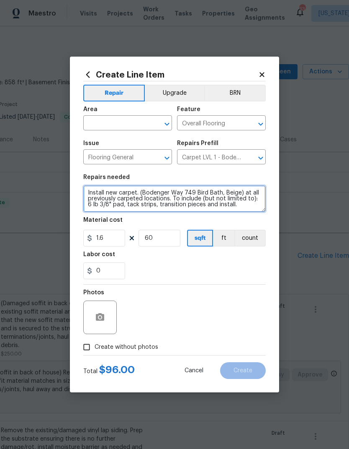
click at [152, 196] on textarea "Install new carpet. (Bodenger Way 749 Bird Bath, Beige) at all previously carpe…" at bounding box center [174, 198] width 183 height 27
click at [151, 196] on textarea "Install new carpet. (Bodenger Way 749 Bird Bath, Beige) at all previously carpe…" at bounding box center [174, 198] width 183 height 27
click at [150, 196] on textarea "Install new carpet. (Bodenger Way 749 Bird Bath, Beige) at all previously carpe…" at bounding box center [174, 198] width 183 height 27
click at [246, 204] on textarea "Install new carpet. (Bodenger Way 749 Bird Bath, Beige) at all previously carpe…" at bounding box center [174, 198] width 183 height 27
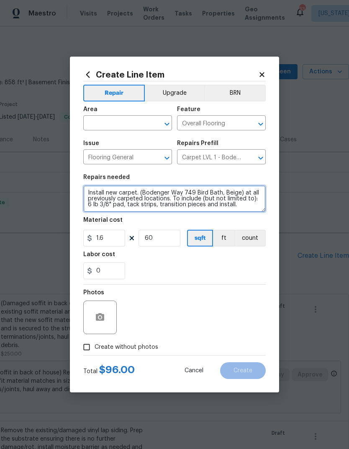
click at [241, 205] on textarea "Install new carpet. (Bodenger Way 749 Bird Bath, Beige) at all previously carpe…" at bounding box center [174, 198] width 183 height 27
click at [240, 205] on textarea "Install new carpet. (Bodenger Way 749 Bird Bath, Beige) at all previously carpe…" at bounding box center [174, 198] width 183 height 27
type textarea "Install new carpet in closet spaces with missing flooring. 3 bedrooms. Try to m…"
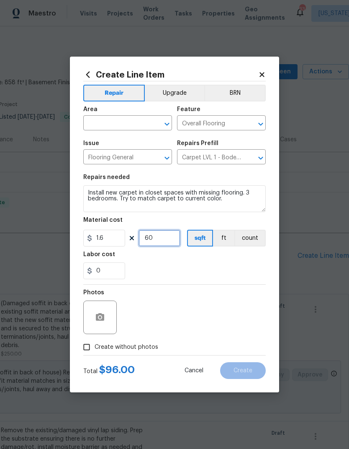
click at [165, 237] on input "60" at bounding box center [160, 238] width 42 height 17
type input "100"
click at [212, 262] on div "Labor cost" at bounding box center [174, 256] width 183 height 11
click at [117, 274] on input "0" at bounding box center [104, 270] width 42 height 17
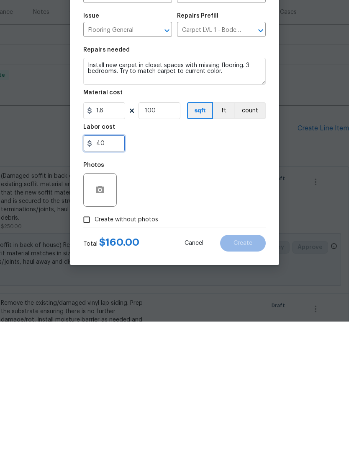
type input "40"
click at [203, 284] on div "Photos" at bounding box center [174, 311] width 183 height 54
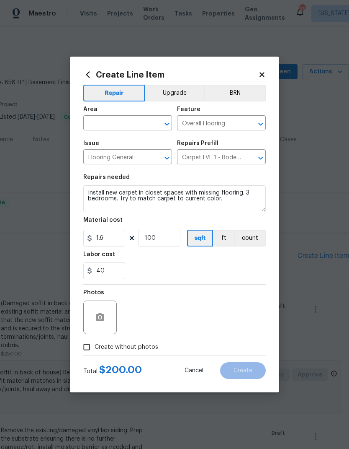
click at [87, 349] on input "Create without photos" at bounding box center [87, 347] width 16 height 16
checkbox input "true"
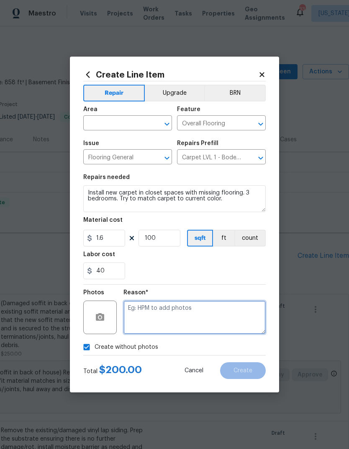
click at [201, 309] on textarea at bounding box center [195, 317] width 142 height 34
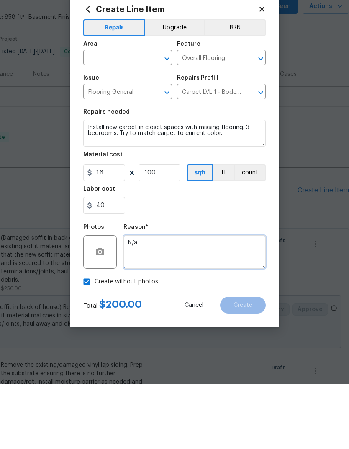
type textarea "N/a"
click at [124, 106] on div "Area" at bounding box center [127, 111] width 89 height 11
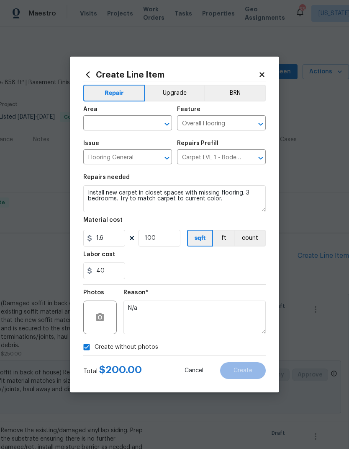
click at [104, 126] on input "text" at bounding box center [115, 123] width 65 height 13
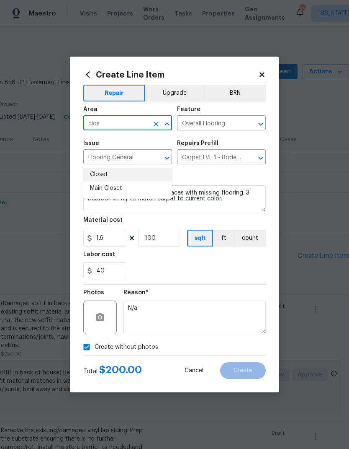
click at [101, 168] on li "Closet" at bounding box center [127, 175] width 89 height 14
type input "Closet"
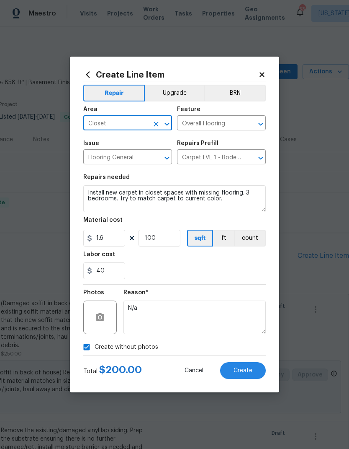
click at [222, 266] on div "40" at bounding box center [174, 270] width 183 height 17
click at [259, 367] on button "Create" at bounding box center [243, 370] width 46 height 17
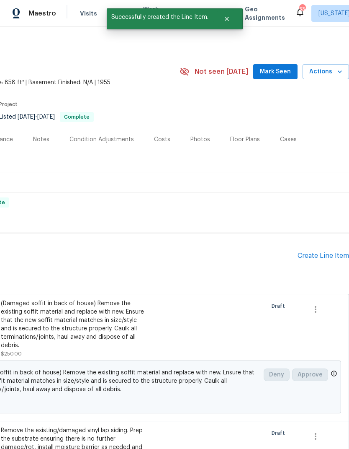
click at [332, 252] on div "Create Line Item" at bounding box center [324, 256] width 52 height 8
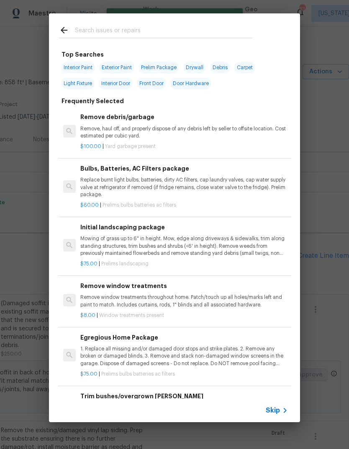
click at [126, 33] on input "text" at bounding box center [164, 31] width 178 height 13
type input "Closet"
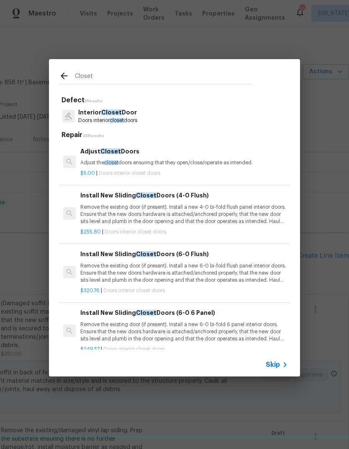
click at [148, 159] on p "Adjust the closet doors ensuring that they open/close/operate as intended." at bounding box center [184, 162] width 208 height 7
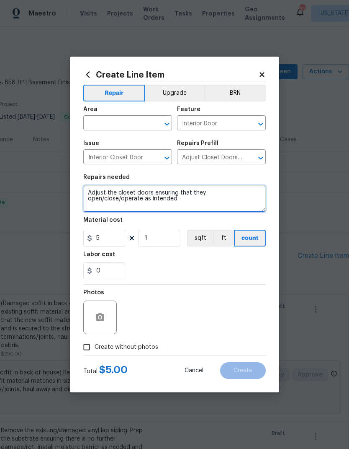
click at [128, 197] on textarea "Adjust the closet doors ensuring that they open/close/operate as intended." at bounding box center [174, 198] width 183 height 27
click at [127, 196] on textarea "Adjust the closet doors ensuring that they open/close/operate as intended." at bounding box center [174, 198] width 183 height 27
type textarea "Adjust"
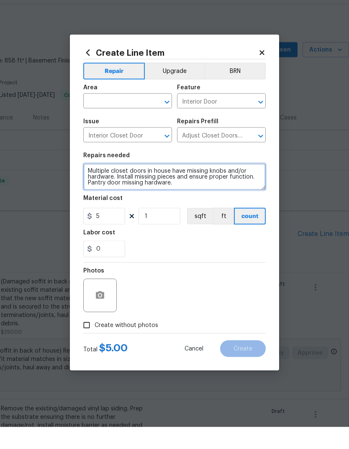
type textarea "Multiple closet doors in house have missing knobs and/or hardware. Install miss…"
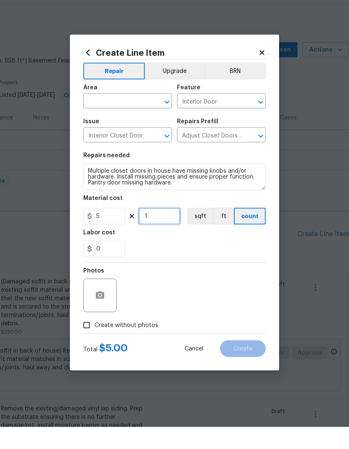
click at [165, 230] on input "1" at bounding box center [160, 238] width 42 height 17
click at [169, 230] on input "1" at bounding box center [160, 238] width 42 height 17
click at [112, 230] on input "5" at bounding box center [104, 238] width 42 height 17
type input "120"
click at [213, 262] on div "0" at bounding box center [174, 270] width 183 height 17
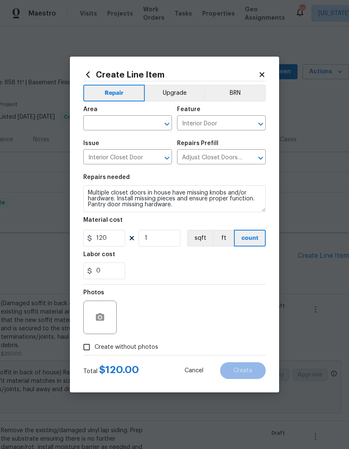
click at [84, 355] on input "Create without photos" at bounding box center [87, 347] width 16 height 16
checkbox input "true"
click at [116, 235] on input "120" at bounding box center [104, 238] width 42 height 17
type input "110"
click at [202, 259] on div "Labor cost" at bounding box center [174, 256] width 183 height 11
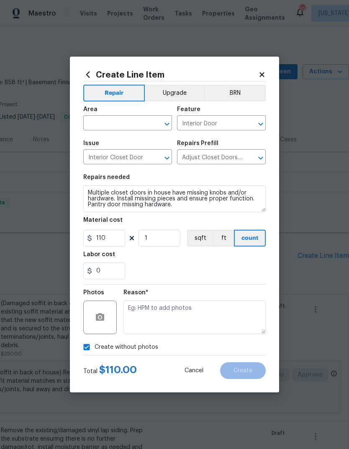
click at [125, 125] on input "text" at bounding box center [115, 123] width 65 height 13
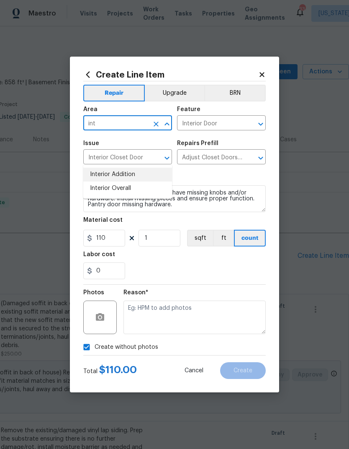
click at [139, 168] on li "Interior Addition" at bounding box center [127, 175] width 89 height 14
type input "Interior Addition"
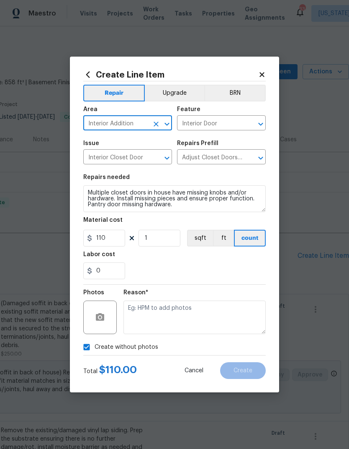
click at [151, 126] on button "Clear" at bounding box center [156, 124] width 12 height 12
click at [135, 181] on li "Interior Overall" at bounding box center [127, 188] width 89 height 14
type input "Interior Overall"
click at [187, 276] on div "0" at bounding box center [174, 270] width 183 height 17
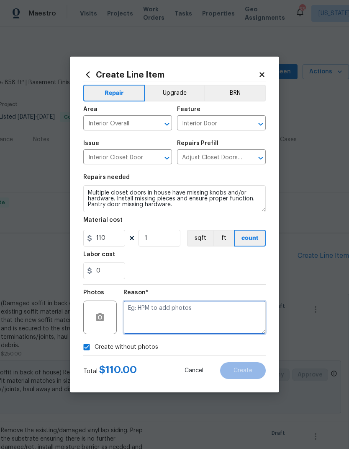
click at [212, 312] on textarea at bounding box center [195, 317] width 142 height 34
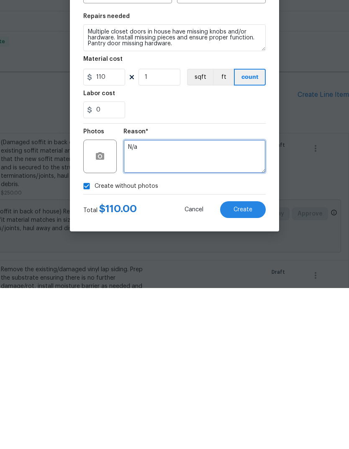
type textarea "N/a"
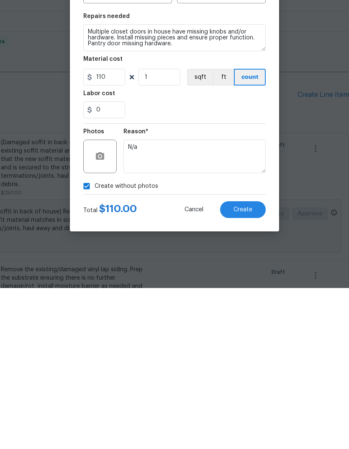
click at [244, 362] on button "Create" at bounding box center [243, 370] width 46 height 17
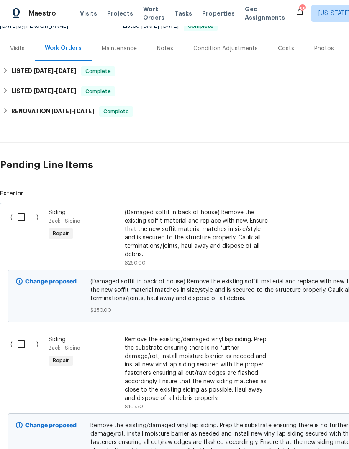
scroll to position [90, 0]
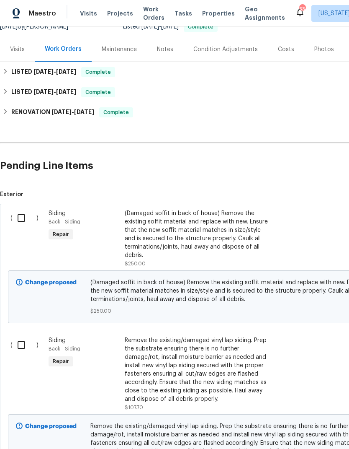
click at [17, 209] on input "checkbox" at bounding box center [25, 218] width 24 height 18
checkbox input "true"
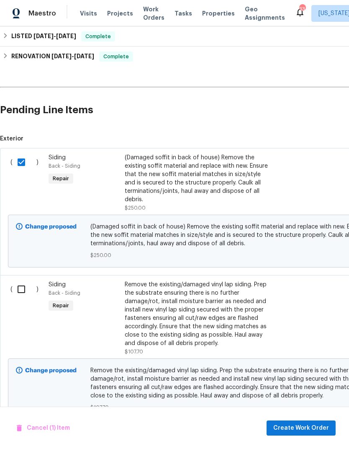
scroll to position [146, 0]
click at [18, 280] on input "checkbox" at bounding box center [25, 289] width 24 height 18
checkbox input "true"
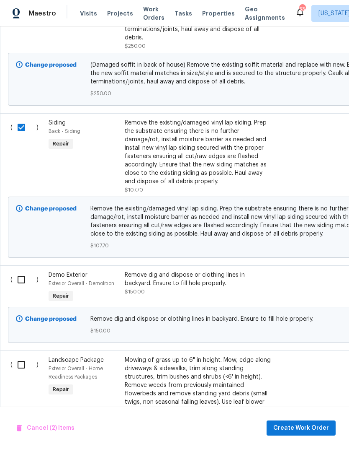
scroll to position [310, 0]
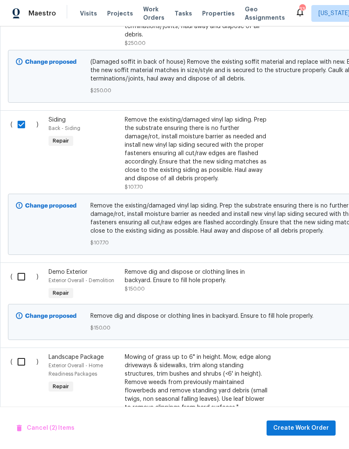
click at [23, 268] on input "checkbox" at bounding box center [25, 277] width 24 height 18
checkbox input "true"
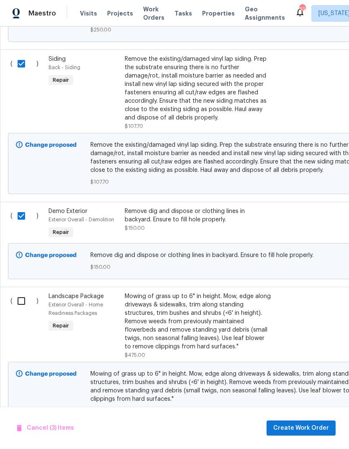
scroll to position [371, 0]
click at [19, 292] on input "checkbox" at bounding box center [25, 301] width 24 height 18
checkbox input "true"
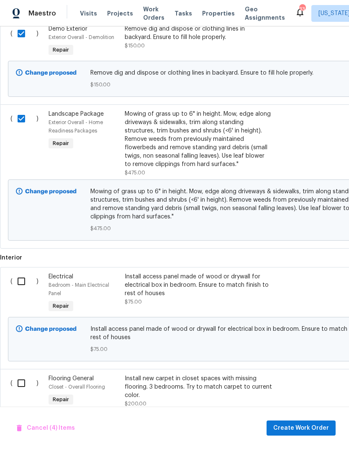
scroll to position [554, 0]
click at [20, 272] on input "checkbox" at bounding box center [25, 281] width 24 height 18
checkbox input "true"
click at [21, 374] on input "checkbox" at bounding box center [25, 383] width 24 height 18
checkbox input "true"
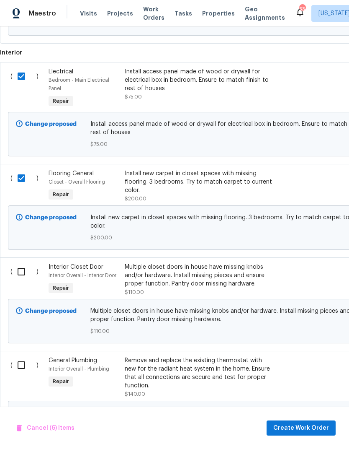
scroll to position [759, 0]
click at [20, 262] on input "checkbox" at bounding box center [25, 271] width 24 height 18
checkbox input "true"
click at [17, 356] on input "checkbox" at bounding box center [25, 365] width 24 height 18
checkbox input "true"
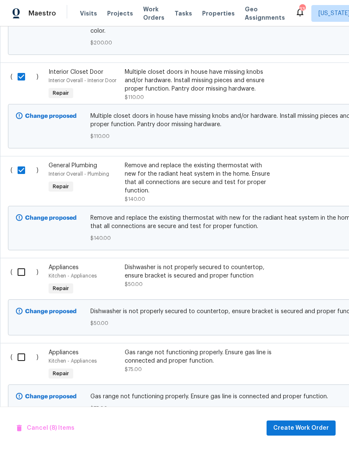
scroll to position [953, 0]
click at [17, 263] on input "checkbox" at bounding box center [25, 272] width 24 height 18
checkbox input "true"
click at [18, 348] on input "checkbox" at bounding box center [25, 357] width 24 height 18
checkbox input "true"
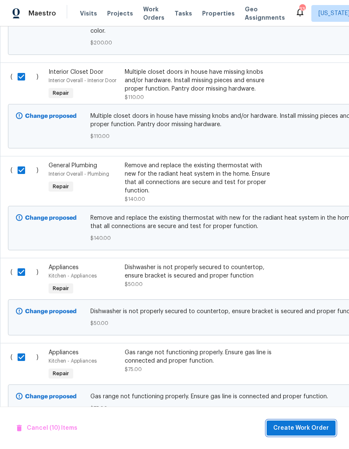
click at [323, 424] on span "Create Work Order" at bounding box center [302, 428] width 56 height 10
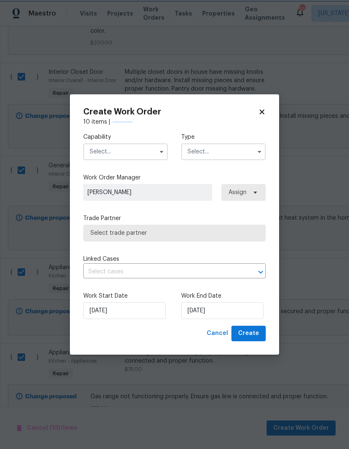
checkbox input "false"
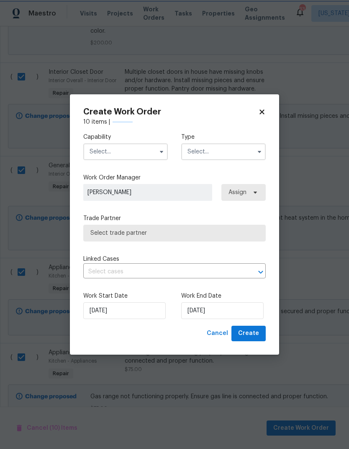
checkbox input "false"
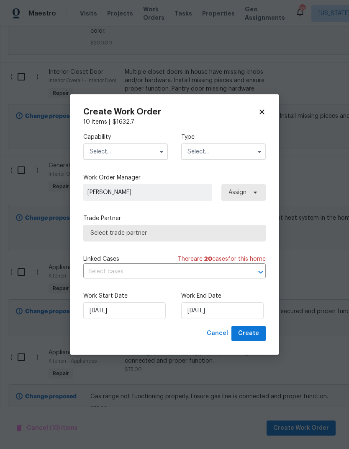
click at [149, 148] on input "text" at bounding box center [125, 151] width 85 height 17
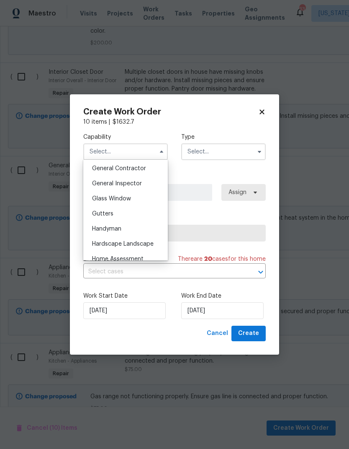
scroll to position [376, 0]
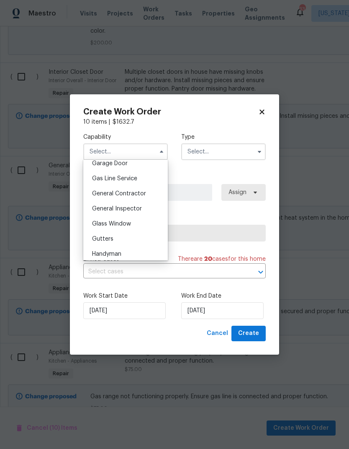
click at [140, 196] on span "General Contractor" at bounding box center [119, 194] width 54 height 6
type input "General Contractor"
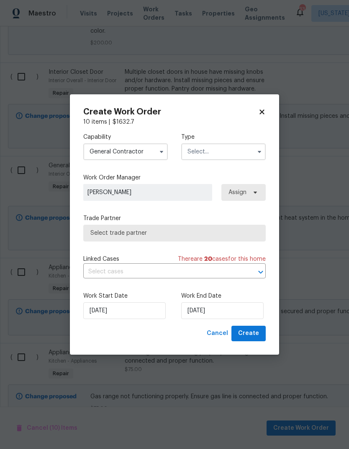
click at [240, 150] on input "text" at bounding box center [223, 151] width 85 height 17
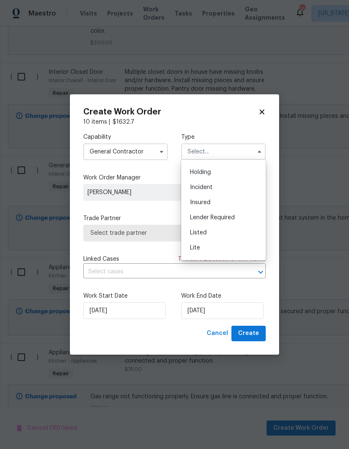
scroll to position [30, 0]
click at [214, 232] on div "Listed" at bounding box center [224, 229] width 80 height 15
type input "Listed"
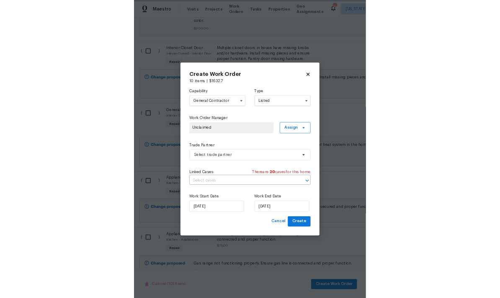
scroll to position [0, 0]
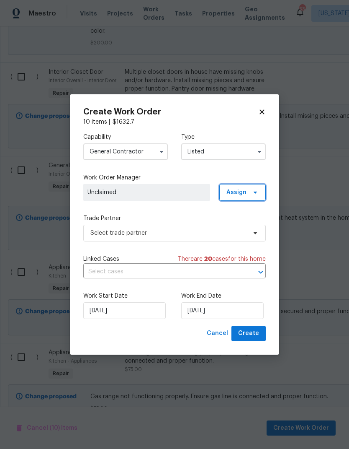
click at [252, 191] on span at bounding box center [254, 192] width 9 height 7
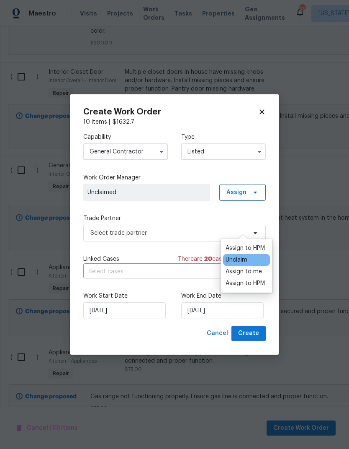
click at [257, 267] on div "Assign to me" at bounding box center [244, 271] width 36 height 8
click at [172, 216] on label "Trade Partner" at bounding box center [174, 218] width 183 height 8
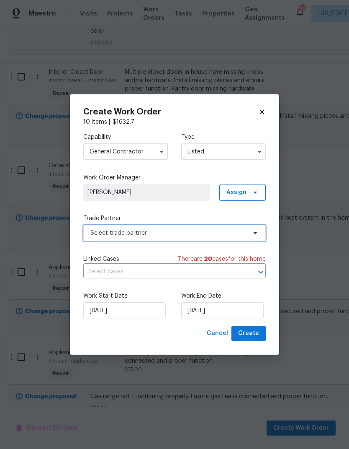
click at [186, 236] on span "Select trade partner" at bounding box center [168, 233] width 156 height 8
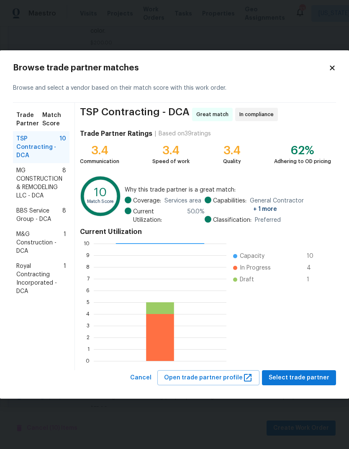
click at [25, 216] on span "BBS Service Group - DCA" at bounding box center [39, 215] width 46 height 17
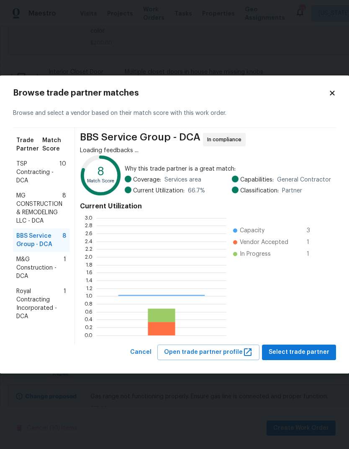
scroll to position [117, 130]
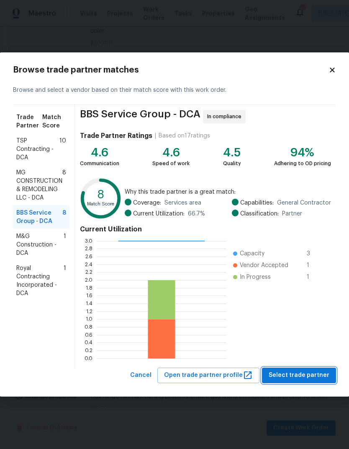
click at [314, 377] on span "Select trade partner" at bounding box center [299, 375] width 61 height 10
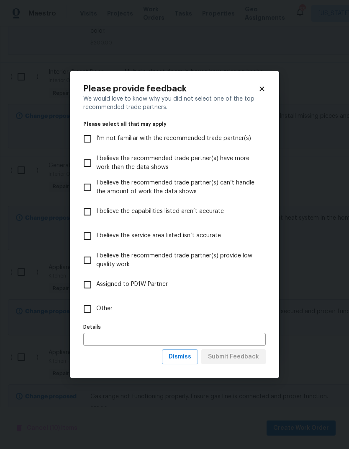
click at [83, 317] on input "Other" at bounding box center [88, 309] width 18 height 18
checkbox input "true"
click at [158, 338] on input "text" at bounding box center [174, 339] width 183 height 13
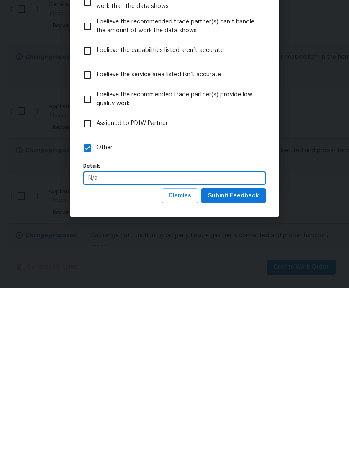
type input "N/a"
click at [246, 352] on span "Submit Feedback" at bounding box center [233, 357] width 51 height 10
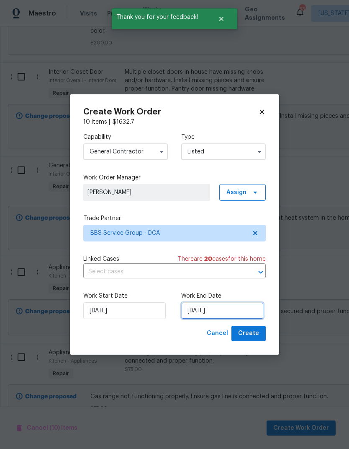
click at [215, 312] on input "[DATE]" at bounding box center [222, 310] width 83 height 17
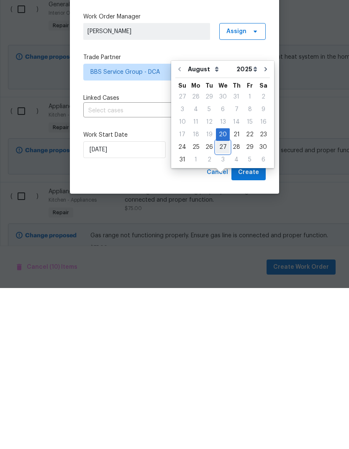
click at [219, 302] on div "27" at bounding box center [223, 308] width 14 height 12
type input "8/27/2025"
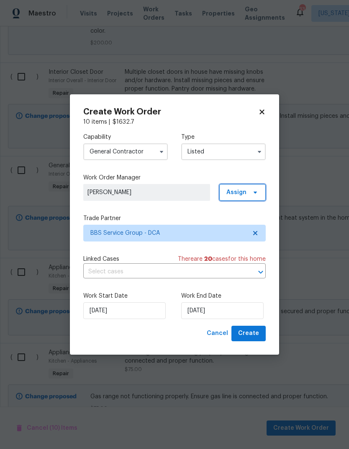
click at [255, 194] on icon at bounding box center [255, 192] width 7 height 7
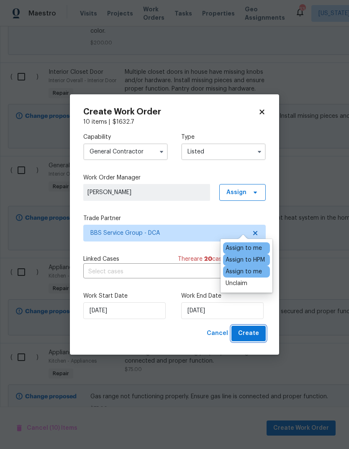
click at [255, 333] on span "Create" at bounding box center [248, 333] width 21 height 10
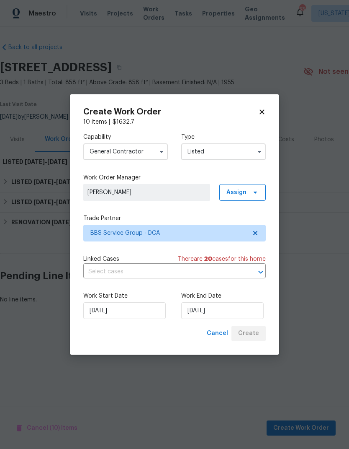
scroll to position [0, 0]
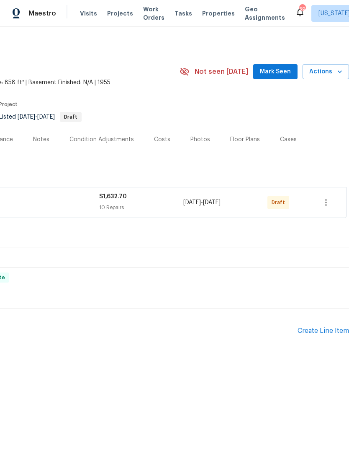
scroll to position [0, 124]
click at [327, 200] on icon "button" at bounding box center [327, 202] width 2 height 7
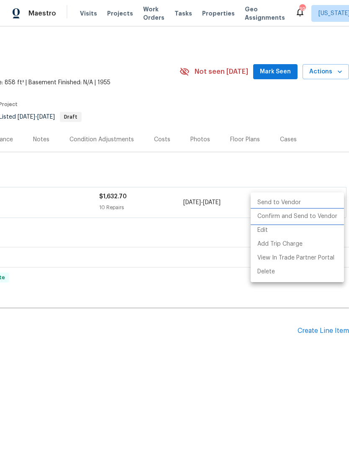
click at [306, 217] on li "Confirm and Send to Vendor" at bounding box center [297, 216] width 93 height 14
click at [308, 237] on li "Add Trip Charge" at bounding box center [297, 244] width 93 height 14
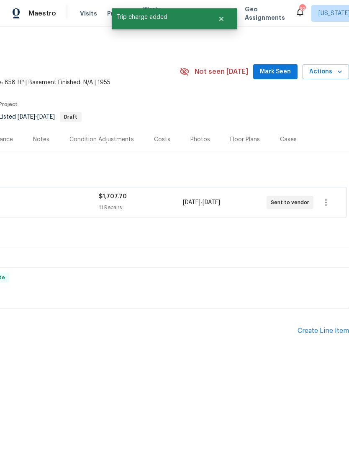
click at [235, 364] on div "Back to all projects 7722 Penbrook Pl, Hyattsville, MD 20785 3 Beds | 1 Baths |…" at bounding box center [112, 200] width 473 height 329
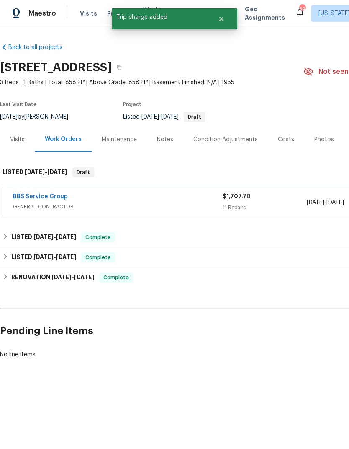
scroll to position [0, 0]
click at [28, 194] on link "BBS Service Group" at bounding box center [40, 197] width 55 height 6
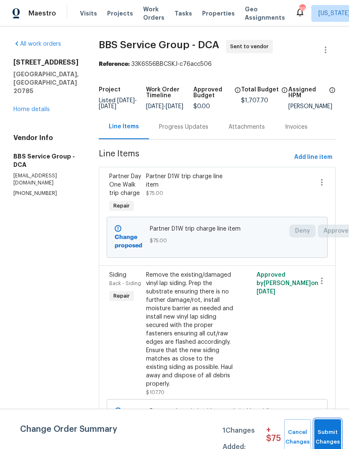
click at [332, 431] on span "Submit Changes" at bounding box center [328, 436] width 18 height 19
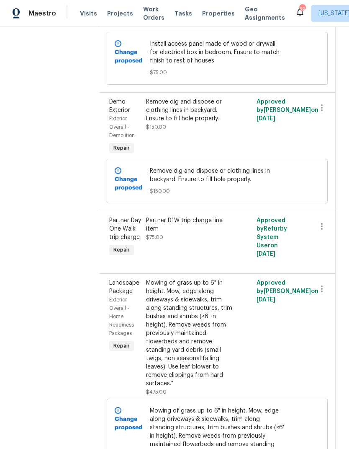
scroll to position [987, 0]
click at [324, 222] on icon "button" at bounding box center [322, 227] width 10 height 10
click at [326, 219] on li "Cancel" at bounding box center [326, 223] width 32 height 14
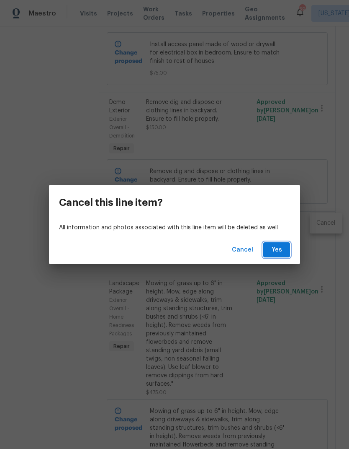
click at [279, 247] on span "Yes" at bounding box center [276, 250] width 13 height 10
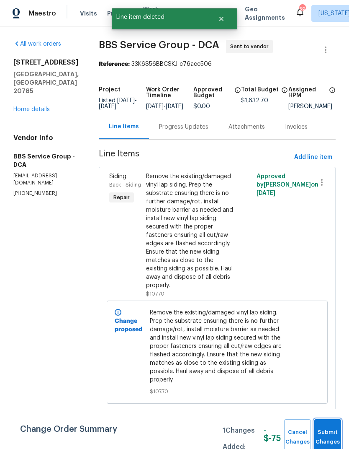
click at [332, 433] on span "Submit Changes" at bounding box center [328, 436] width 18 height 19
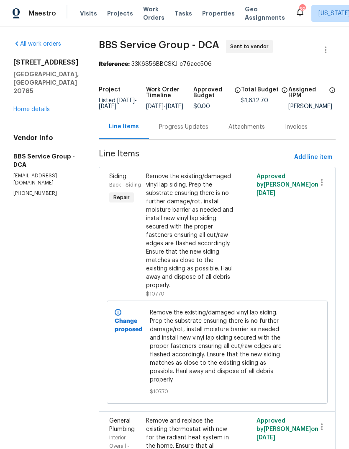
click at [21, 112] on link "Home details" at bounding box center [31, 109] width 36 height 6
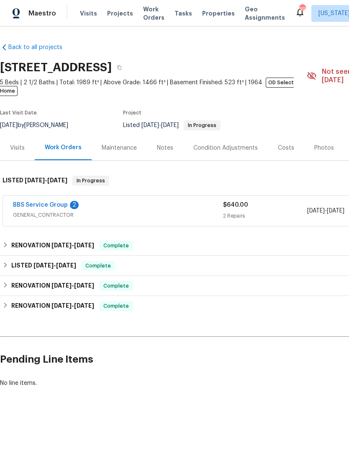
click at [34, 202] on link "BBS Service Group" at bounding box center [40, 205] width 55 height 6
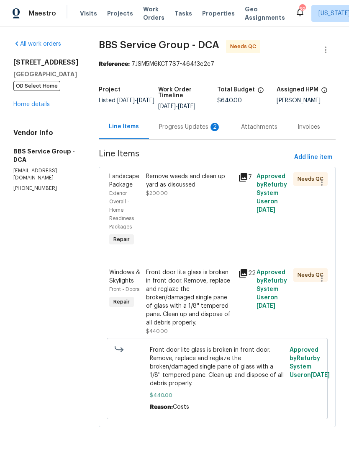
click at [178, 182] on div "Remove weeds and clean up yard as discussed" at bounding box center [189, 180] width 87 height 17
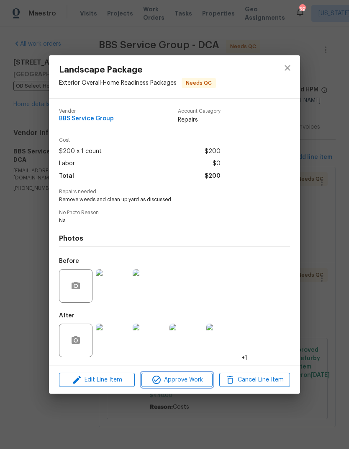
click at [180, 381] on span "Approve Work" at bounding box center [177, 380] width 66 height 10
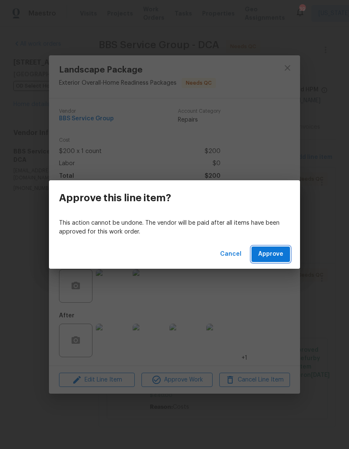
click at [276, 252] on span "Approve" at bounding box center [271, 254] width 25 height 10
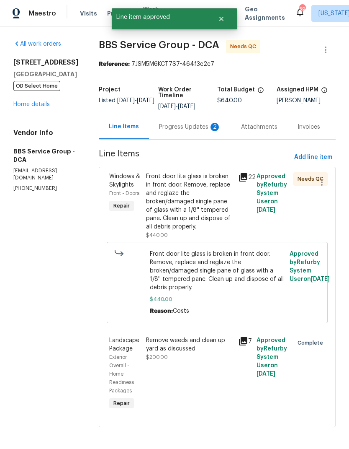
click at [190, 261] on span "Front door lite glass is broken in front door. Remove, replace and reglaze the …" at bounding box center [217, 271] width 135 height 42
click at [183, 199] on div "Front door lite glass is broken in front door. Remove, replace and reglaze the …" at bounding box center [189, 201] width 87 height 59
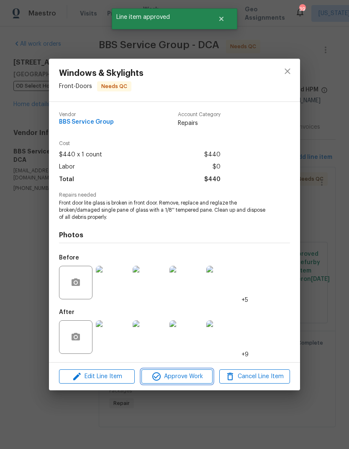
click at [173, 376] on span "Approve Work" at bounding box center [177, 376] width 66 height 10
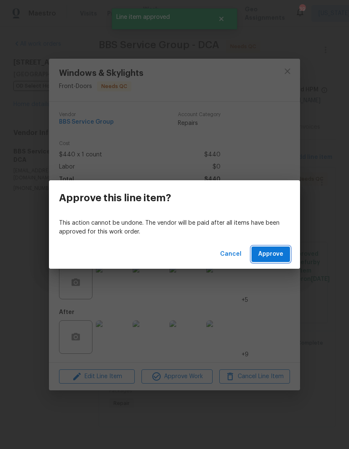
click at [273, 253] on span "Approve" at bounding box center [271, 254] width 25 height 10
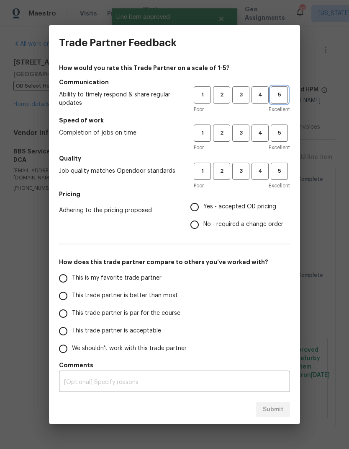
click at [284, 91] on span "5" at bounding box center [280, 95] width 16 height 10
click at [275, 137] on span "5" at bounding box center [280, 133] width 16 height 10
click at [282, 173] on span "5" at bounding box center [280, 171] width 16 height 10
click at [201, 201] on input "Yes - accepted OD pricing" at bounding box center [195, 207] width 18 height 18
radio input "true"
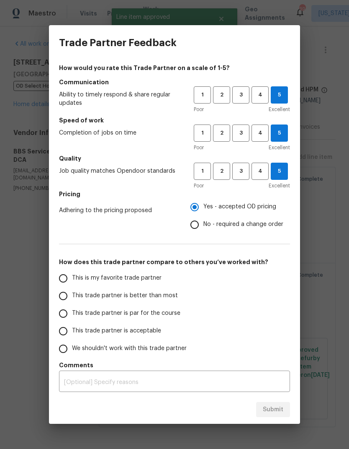
click at [63, 293] on input "This trade partner is better than most" at bounding box center [63, 296] width 18 height 18
radio input "true"
click at [276, 412] on span "Submit" at bounding box center [273, 409] width 21 height 10
radio input "false"
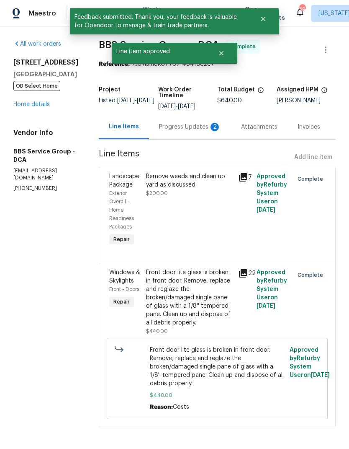
click at [185, 124] on div "Progress Updates 2" at bounding box center [190, 127] width 62 height 8
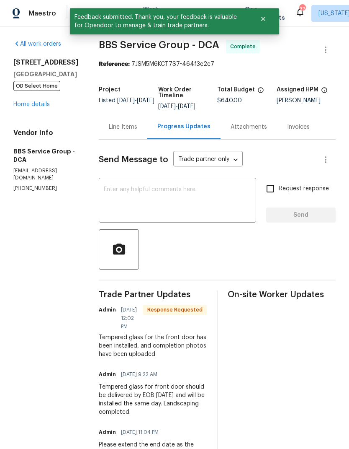
click at [22, 107] on link "Home details" at bounding box center [31, 104] width 36 height 6
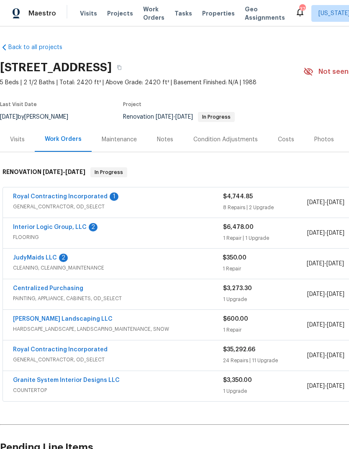
click at [79, 228] on link "Interior Logic Group, LLC" at bounding box center [50, 227] width 74 height 6
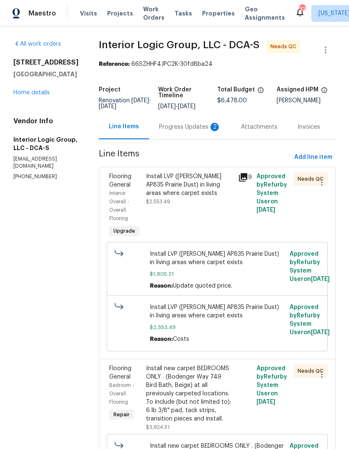
click at [192, 131] on div "Progress Updates 2" at bounding box center [190, 127] width 62 height 8
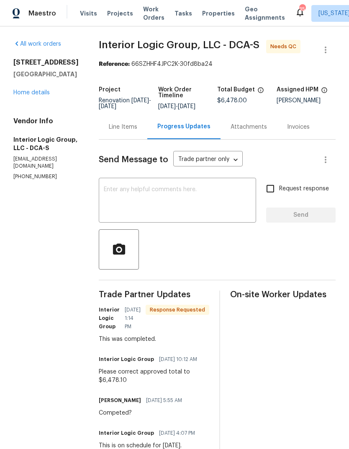
click at [137, 131] on div "Line Items" at bounding box center [123, 127] width 28 height 8
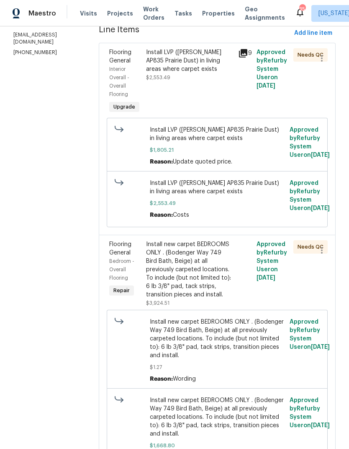
scroll to position [124, 0]
click at [194, 82] on div "Install LVP ([PERSON_NAME] AP835 Prairie Dust) in living areas where carpet exi…" at bounding box center [189, 65] width 87 height 34
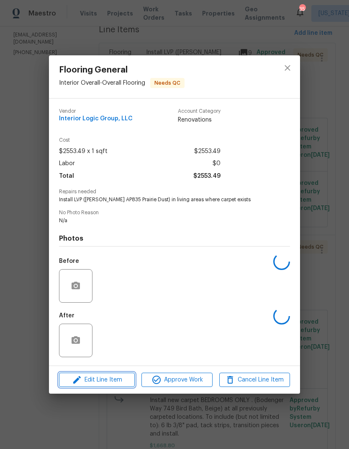
click at [110, 386] on button "Edit Line Item" at bounding box center [97, 379] width 76 height 15
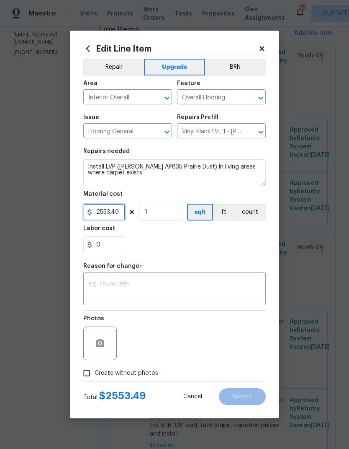
click at [120, 212] on input "2553.49" at bounding box center [104, 212] width 42 height 17
click at [214, 253] on div "0" at bounding box center [174, 244] width 183 height 17
type input "2553.49"
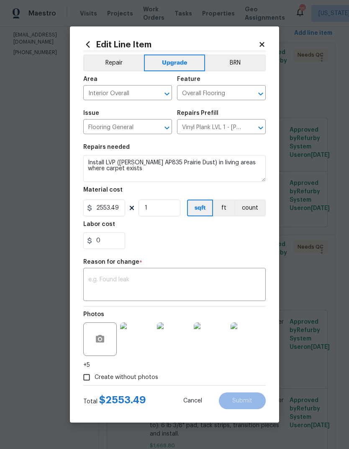
click at [168, 279] on textarea at bounding box center [174, 286] width 173 height 18
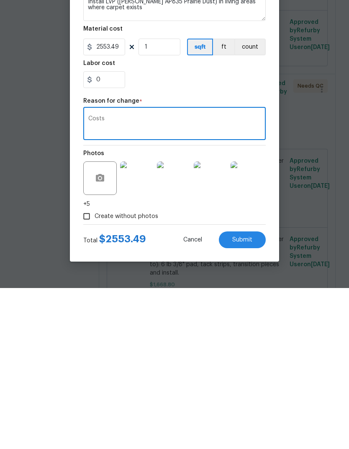
scroll to position [32, 0]
type textarea "Costs"
click at [249, 392] on button "Submit" at bounding box center [242, 400] width 47 height 17
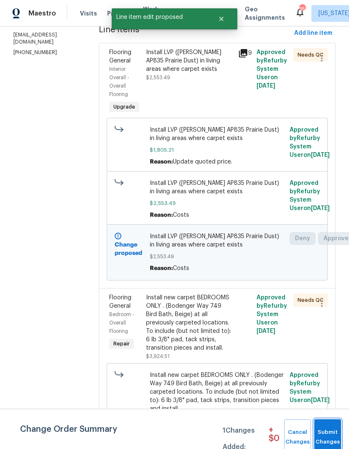
click at [334, 426] on button "Submit Changes" at bounding box center [328, 437] width 27 height 36
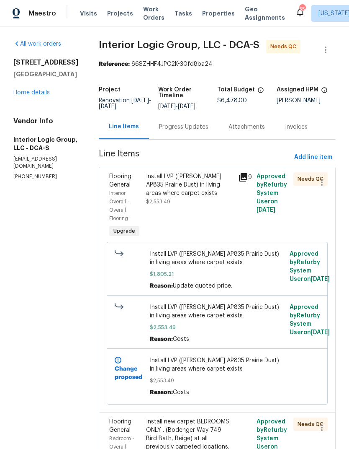
scroll to position [0, 0]
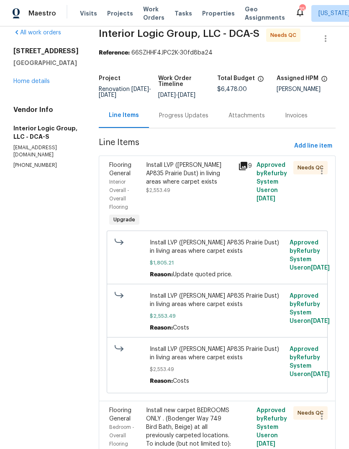
scroll to position [6, 0]
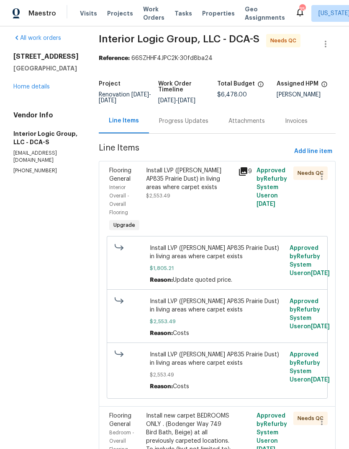
click at [202, 200] on div "Install LVP (Knighton AP835 Prairie Dust) in living areas where carpet exists $…" at bounding box center [189, 183] width 87 height 34
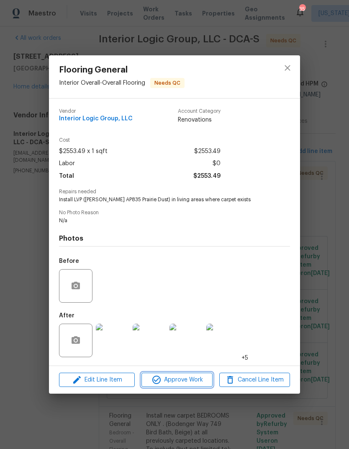
click at [187, 380] on span "Approve Work" at bounding box center [177, 380] width 66 height 10
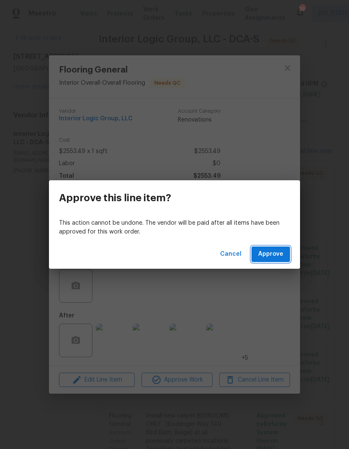
click at [283, 248] on button "Approve" at bounding box center [271, 254] width 39 height 16
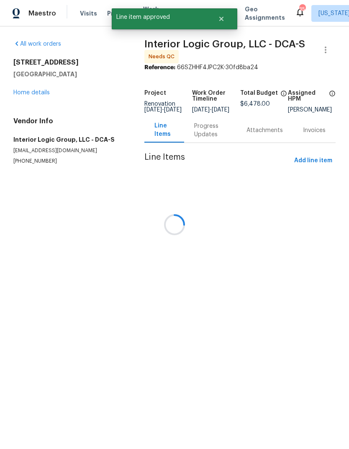
scroll to position [0, 0]
click at [200, 195] on div at bounding box center [174, 224] width 349 height 449
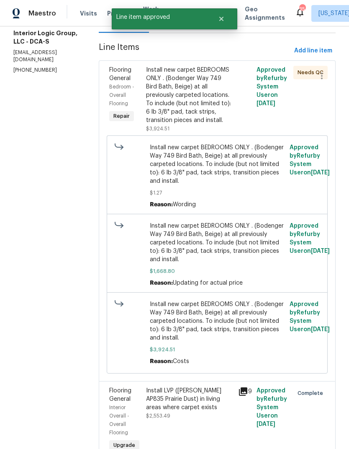
scroll to position [104, 0]
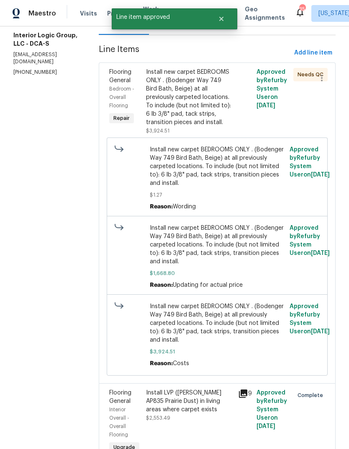
click at [198, 100] on div "Install new carpet BEDROOMS ONLY . (Bodenger Way 749 Bird Bath, Beige) at all p…" at bounding box center [189, 97] width 87 height 59
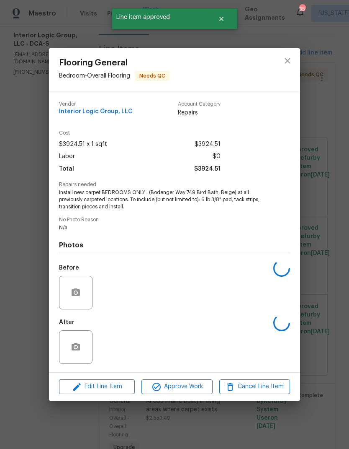
click at [188, 387] on span "Approve Work" at bounding box center [177, 386] width 66 height 10
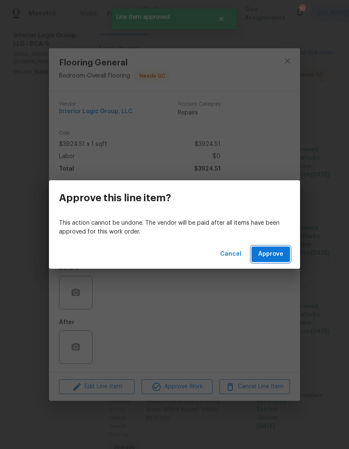
click at [281, 252] on span "Approve" at bounding box center [271, 254] width 25 height 10
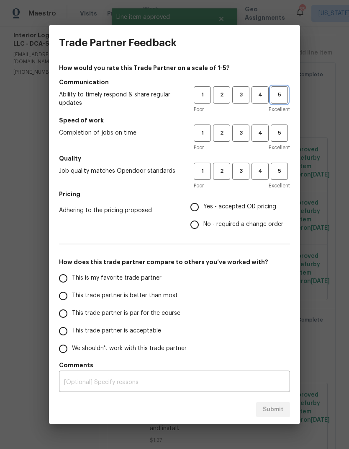
click at [282, 95] on span "5" at bounding box center [280, 95] width 16 height 10
click at [276, 140] on button "5" at bounding box center [279, 132] width 17 height 17
click at [281, 179] on button "5" at bounding box center [279, 171] width 17 height 17
click at [201, 202] on input "Yes - accepted OD pricing" at bounding box center [195, 207] width 18 height 18
radio input "true"
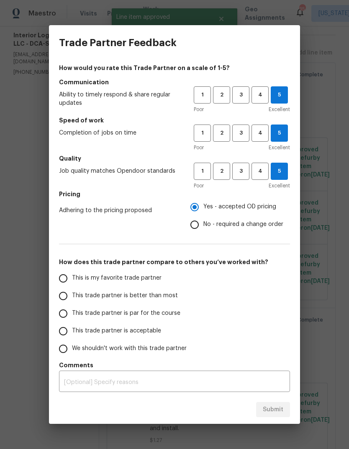
click at [75, 294] on span "This trade partner is better than most" at bounding box center [125, 295] width 106 height 9
click at [72, 294] on input "This trade partner is better than most" at bounding box center [63, 296] width 18 height 18
click at [282, 409] on span "Submit" at bounding box center [273, 409] width 21 height 10
radio input "true"
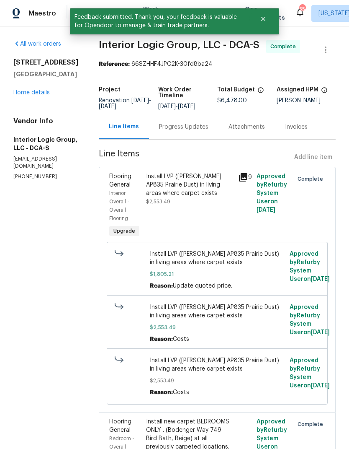
scroll to position [0, 0]
click at [23, 94] on link "Home details" at bounding box center [31, 93] width 36 height 6
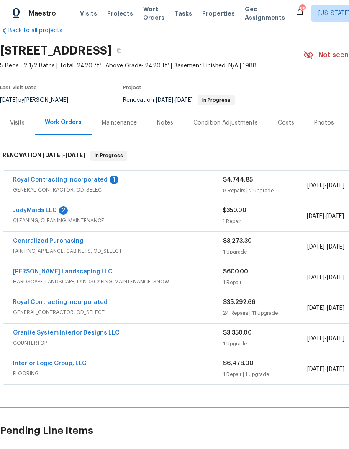
scroll to position [17, 0]
click at [49, 208] on link "JudyMaids LLC" at bounding box center [35, 210] width 44 height 6
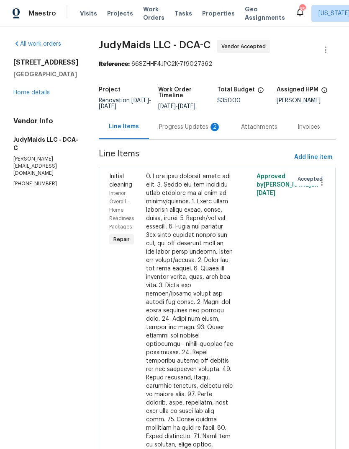
click at [186, 124] on div "Progress Updates 2" at bounding box center [190, 127] width 62 height 8
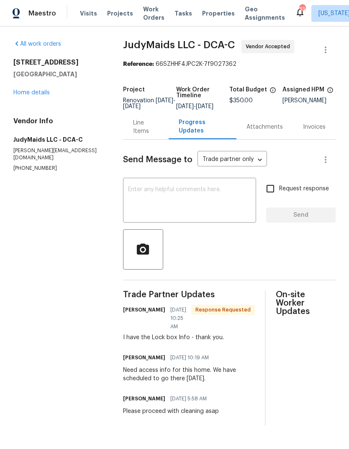
click at [18, 91] on link "Home details" at bounding box center [31, 93] width 36 height 6
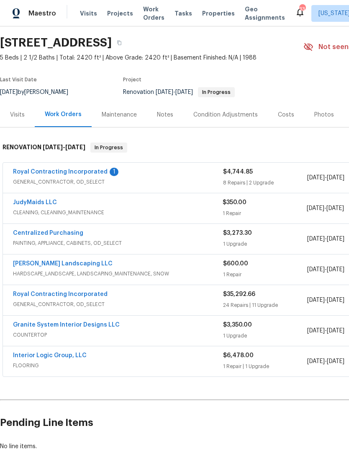
scroll to position [23, 0]
